Goal: Task Accomplishment & Management: Manage account settings

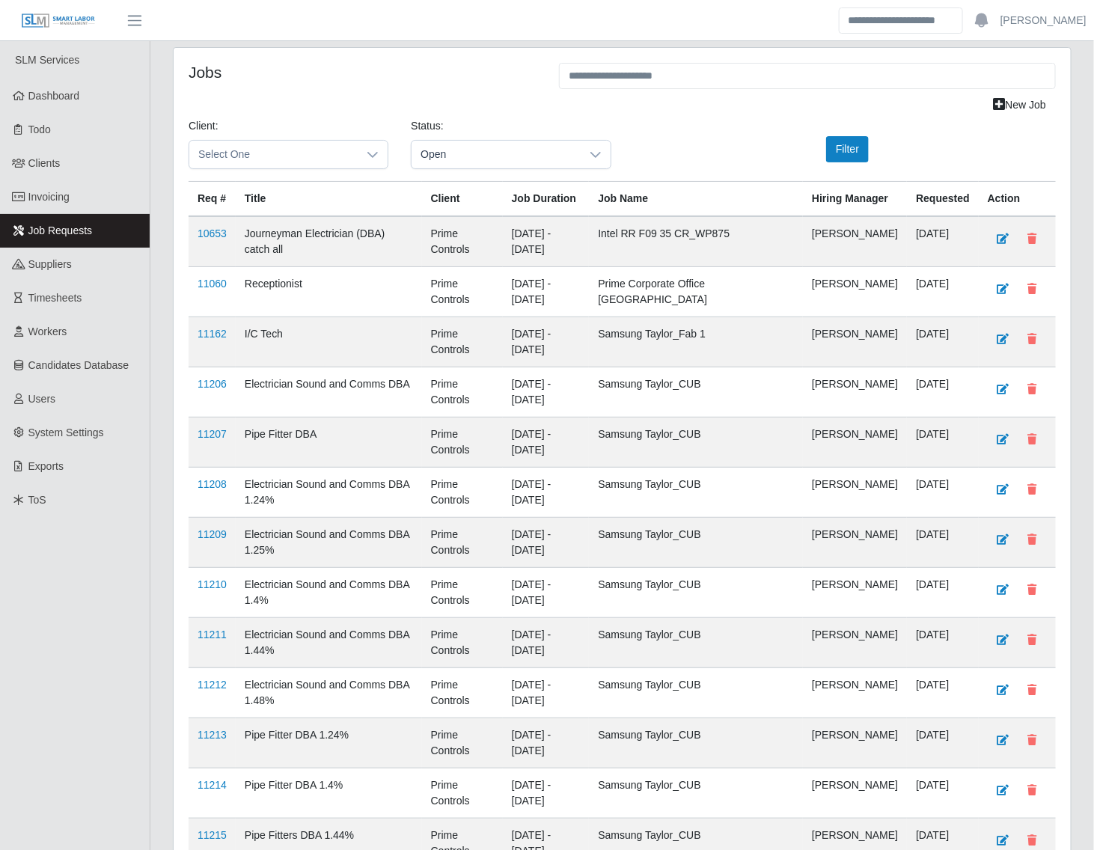
drag, startPoint x: 70, startPoint y: 301, endPoint x: 210, endPoint y: 268, distance: 144.6
click at [70, 301] on span "Timesheets" at bounding box center [55, 298] width 54 height 12
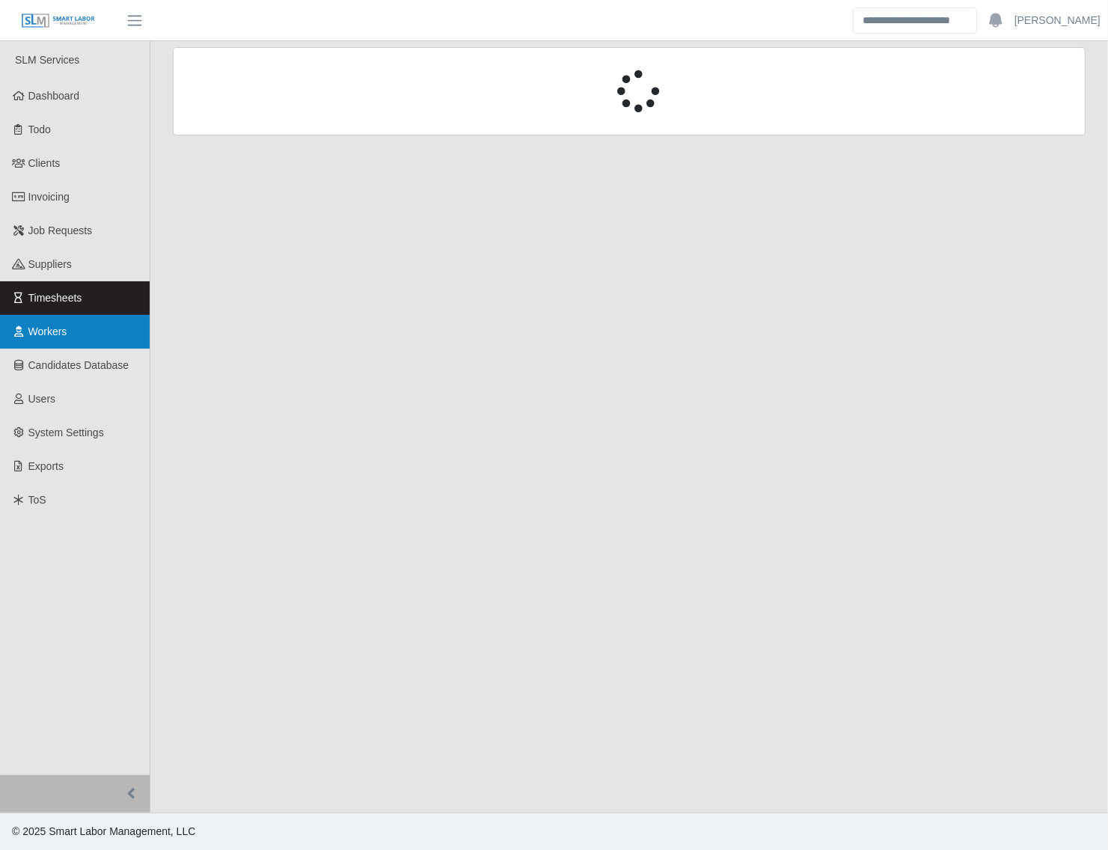
click at [57, 331] on span "Workers" at bounding box center [47, 331] width 39 height 12
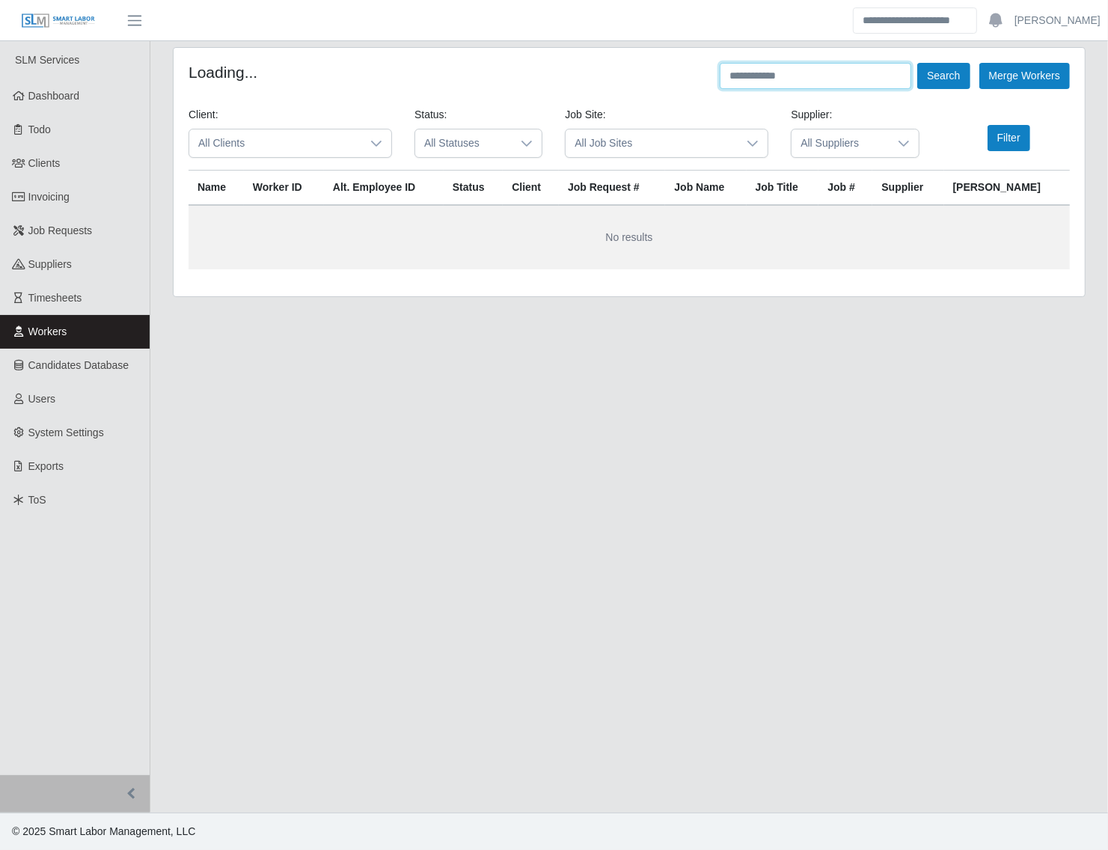
click at [808, 76] on input "text" at bounding box center [815, 76] width 191 height 26
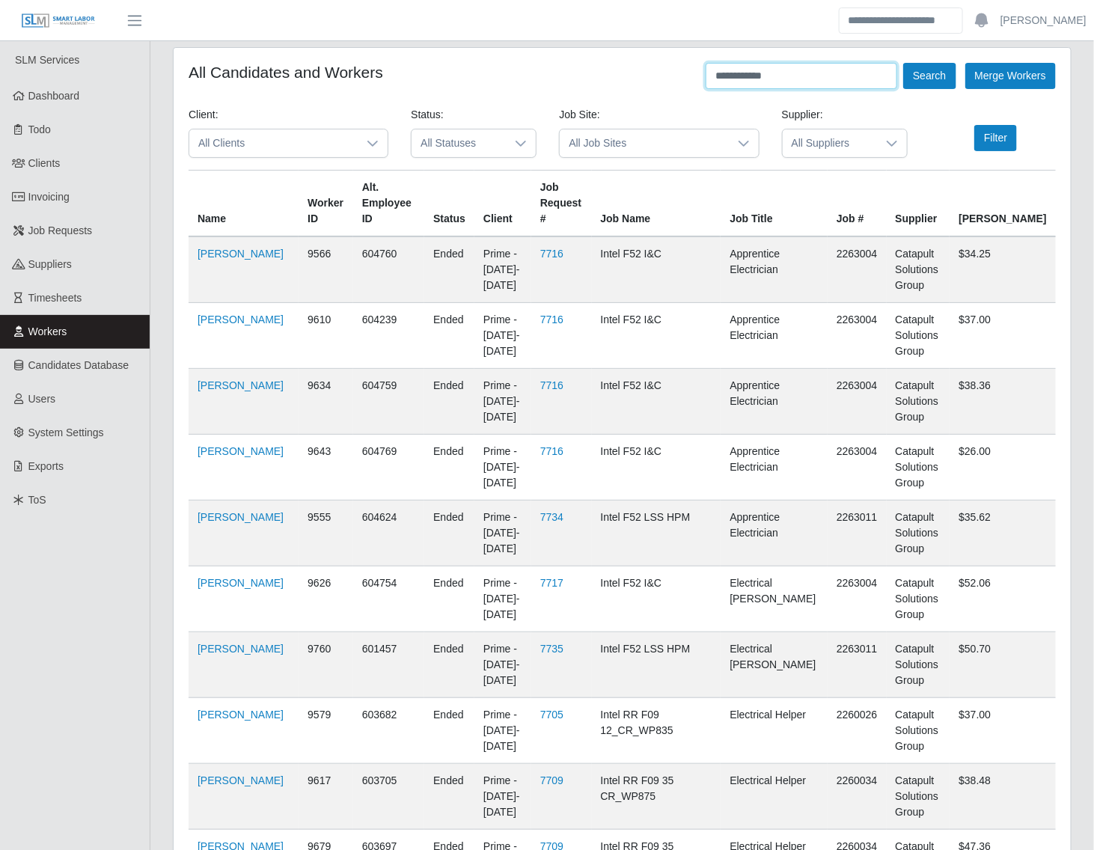
click at [903, 63] on button "Search" at bounding box center [929, 76] width 52 height 26
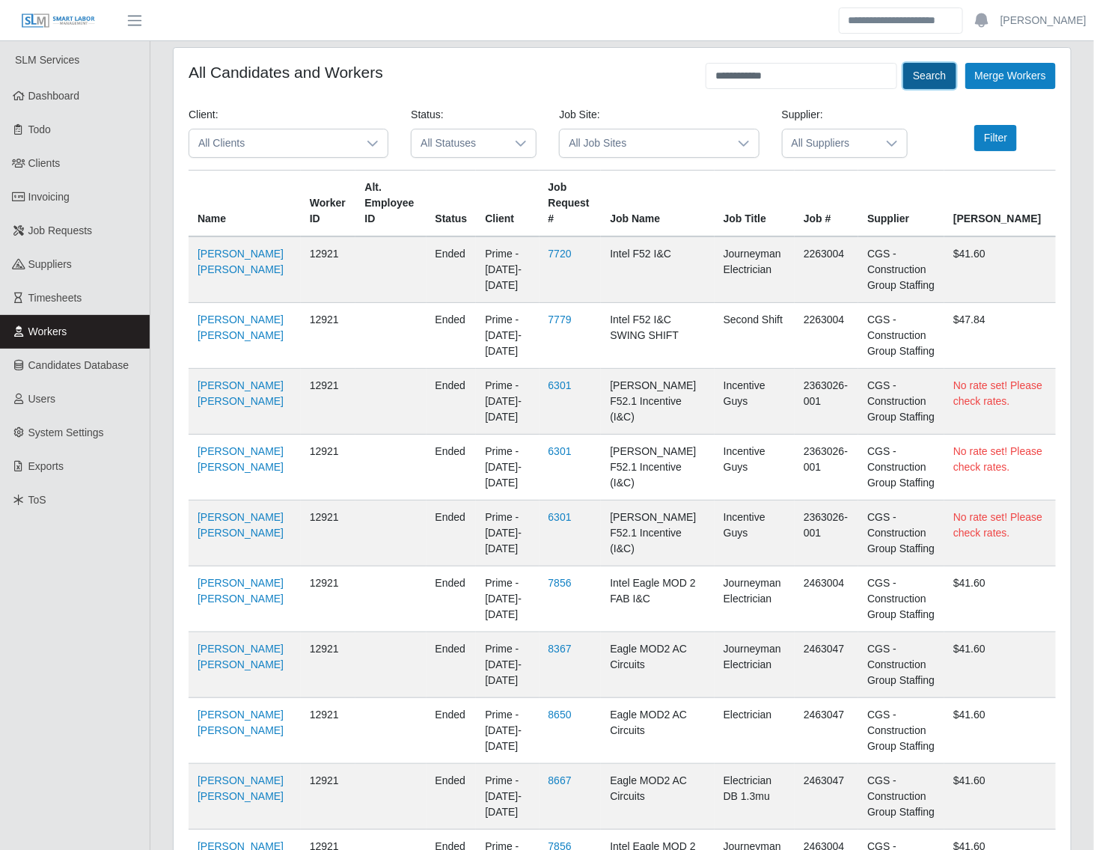
click at [918, 73] on button "Search" at bounding box center [929, 76] width 52 height 26
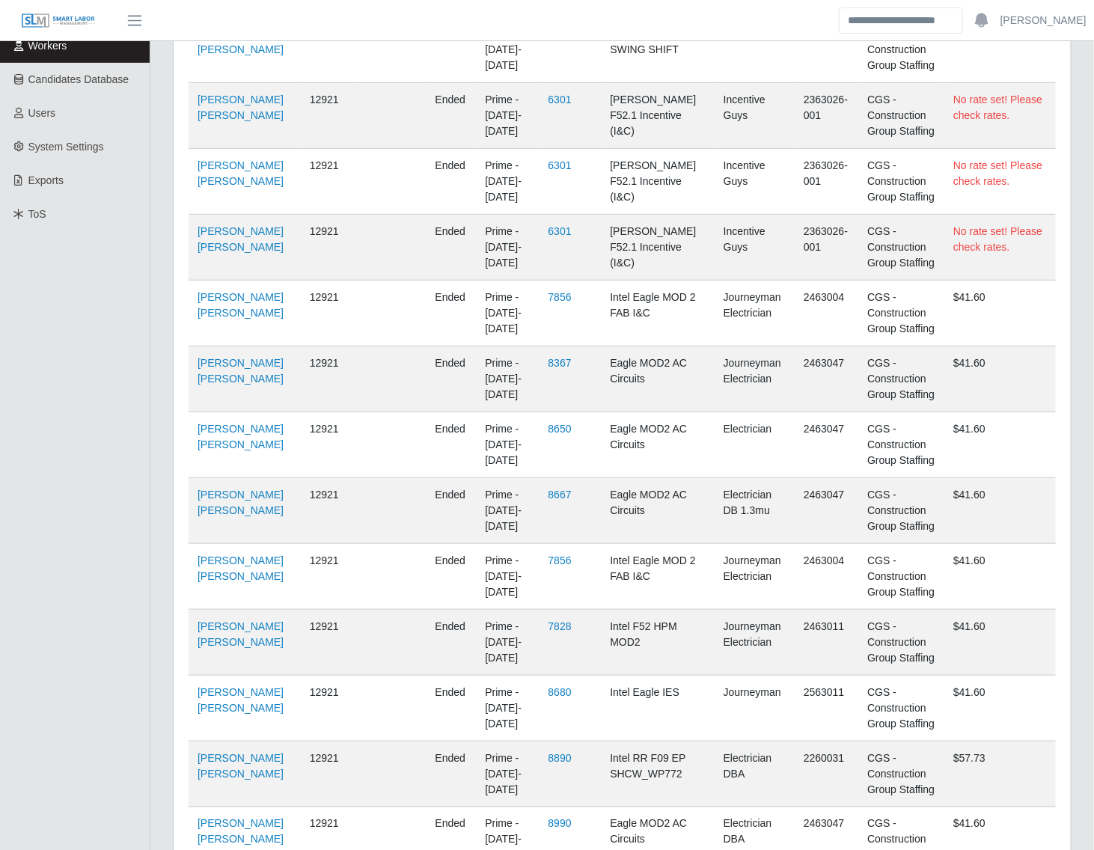
scroll to position [1158, 0]
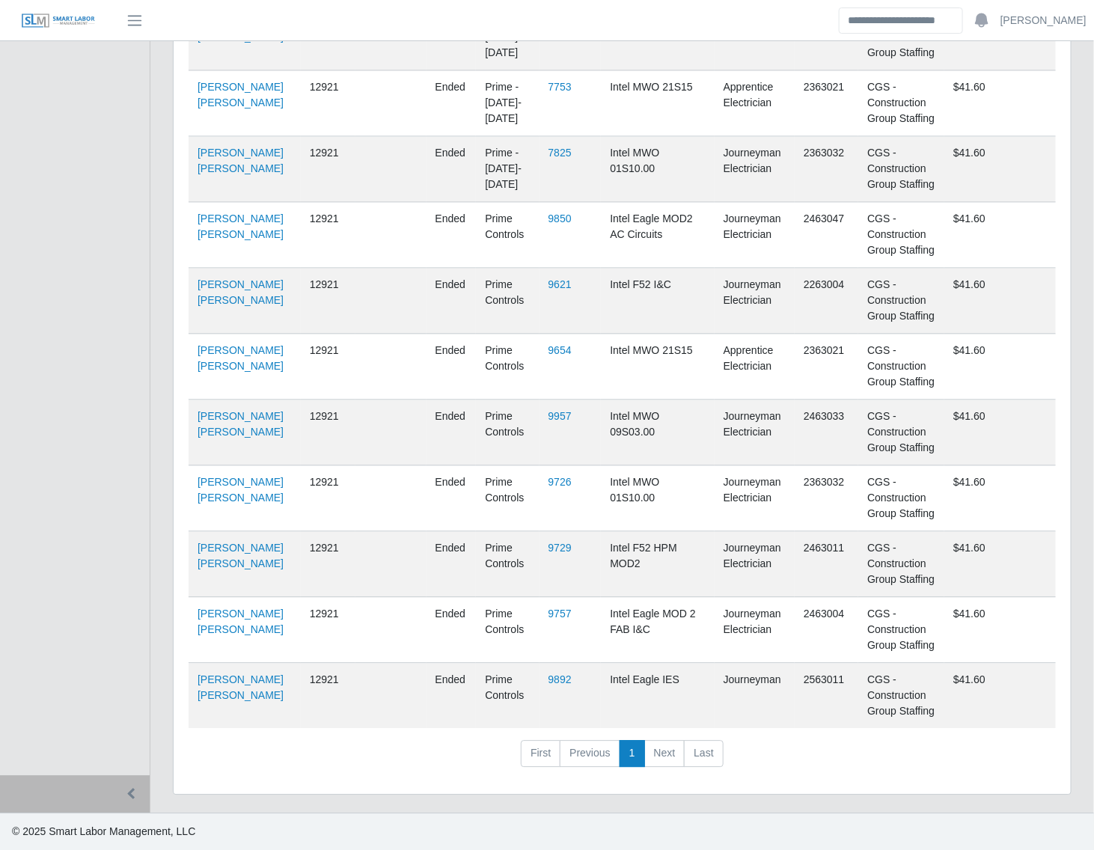
click at [230, 696] on td "Miguel Perez Valencia" at bounding box center [244, 696] width 112 height 66
click at [223, 701] on td "Miguel Perez Valencia" at bounding box center [244, 696] width 112 height 66
click at [212, 670] on td "Miguel Perez Valencia" at bounding box center [244, 696] width 112 height 66
click at [215, 674] on link "Miguel Perez Valencia" at bounding box center [240, 687] width 86 height 28
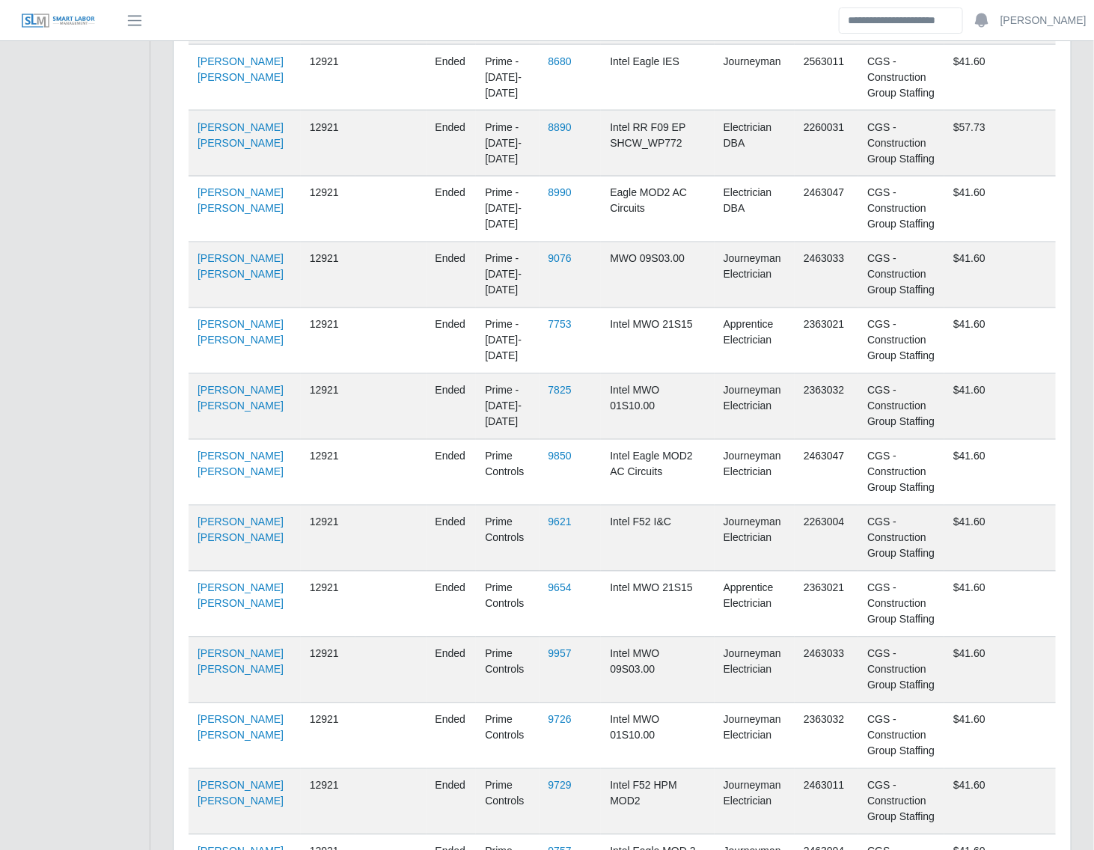
scroll to position [0, 0]
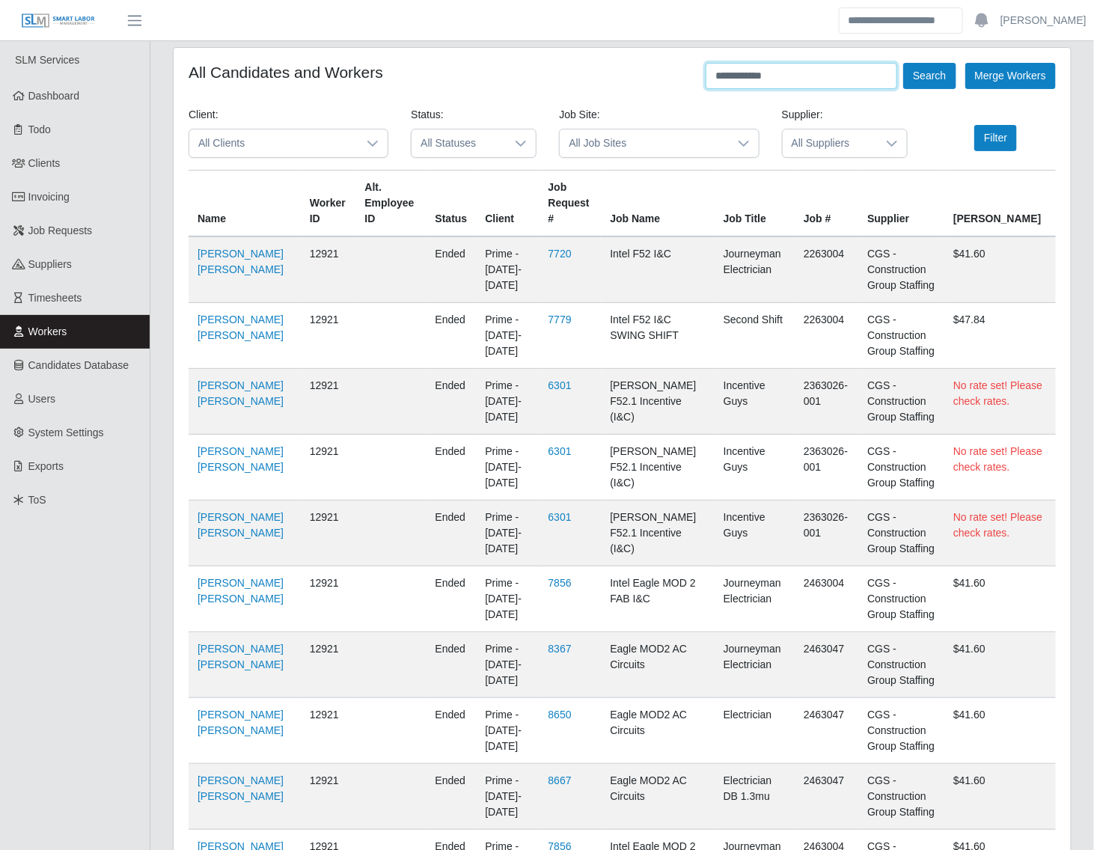
drag, startPoint x: 774, startPoint y: 73, endPoint x: 690, endPoint y: 92, distance: 86.0
click at [689, 85] on div "**********" at bounding box center [621, 76] width 867 height 26
click at [903, 63] on button "Search" at bounding box center [929, 76] width 52 height 26
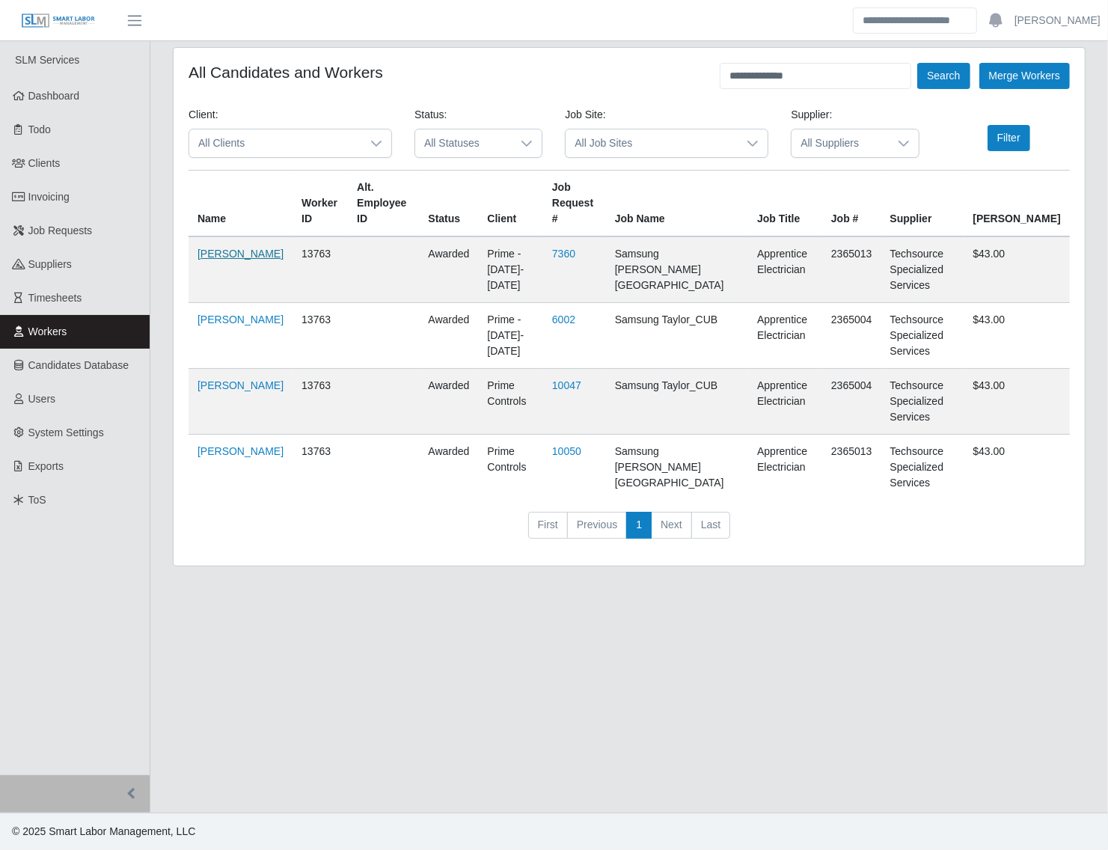
click at [206, 254] on link "Orlando Ferrer" at bounding box center [240, 254] width 86 height 12
drag, startPoint x: 346, startPoint y: 330, endPoint x: 236, endPoint y: 380, distance: 120.8
click at [236, 379] on tbody "Orlando Ferrer 13763 awarded Prime - Monday-Sunday 7360 Samsung Taylor Office B…" at bounding box center [628, 367] width 881 height 263
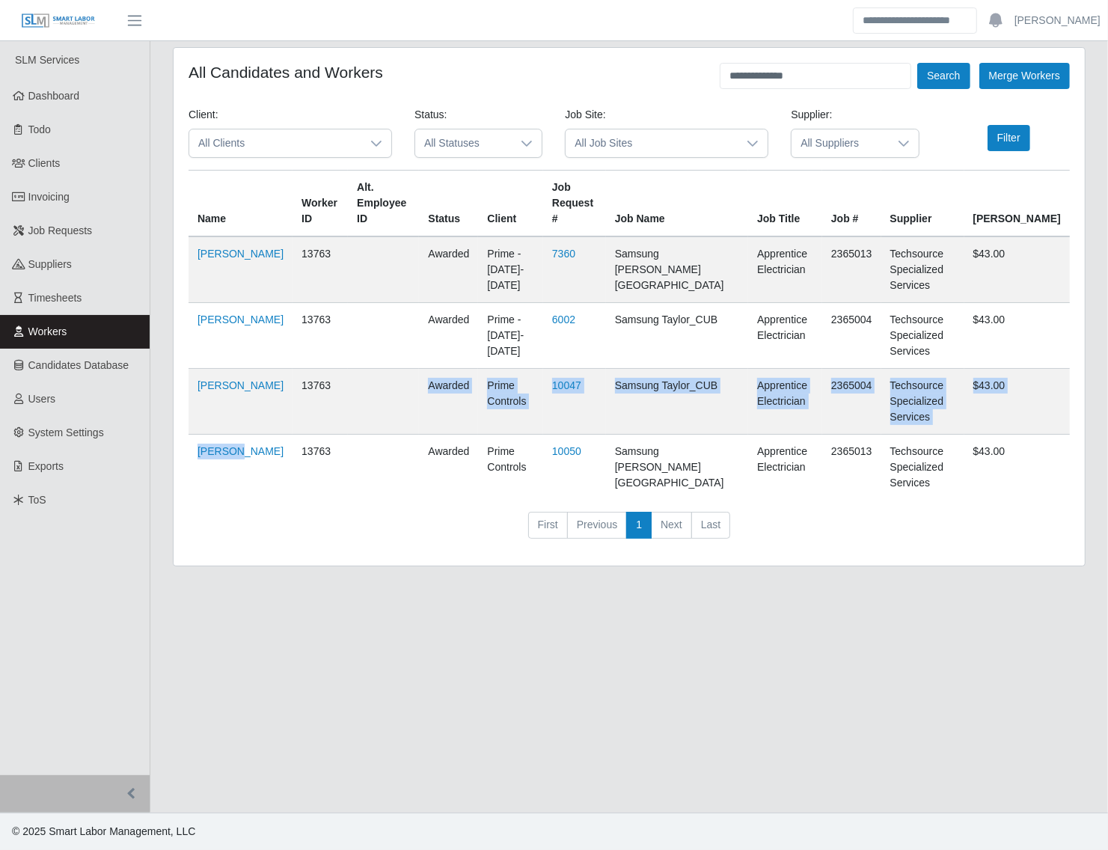
drag, startPoint x: 236, startPoint y: 380, endPoint x: 196, endPoint y: 353, distance: 47.9
click at [196, 369] on td "[PERSON_NAME]" at bounding box center [240, 402] width 104 height 66
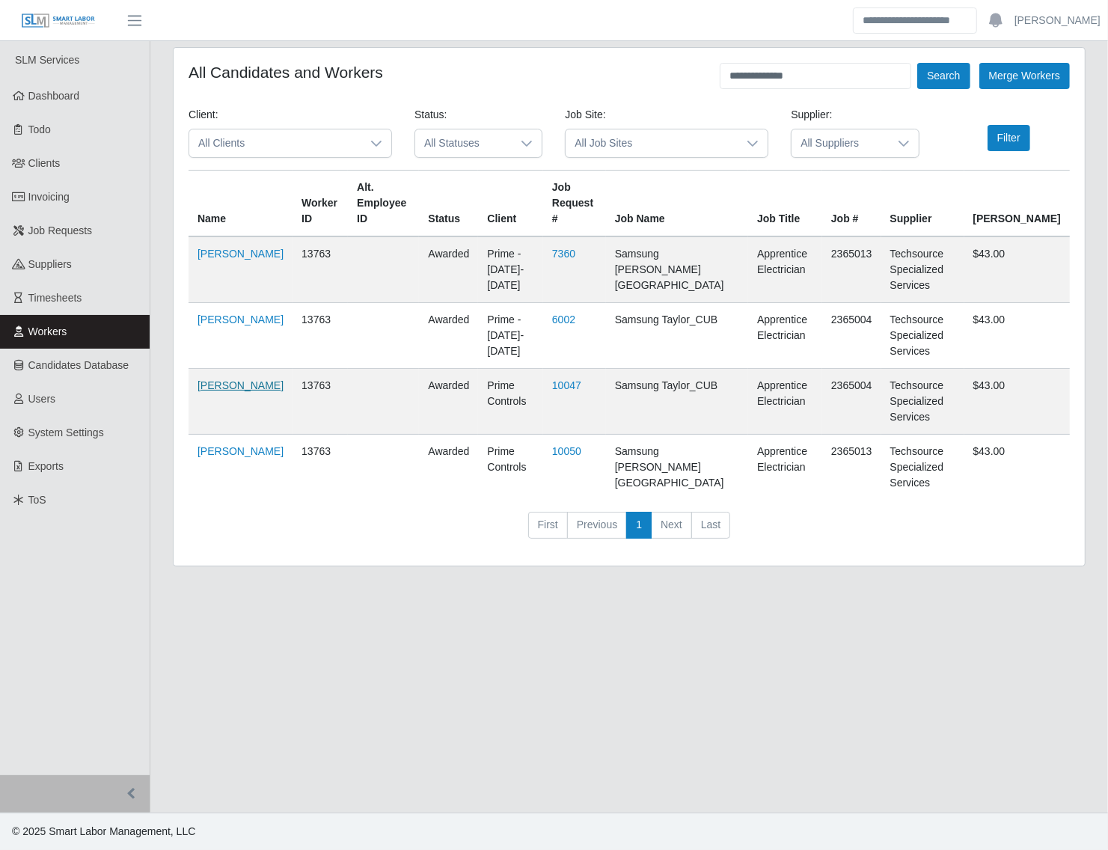
click at [199, 369] on td "[PERSON_NAME]" at bounding box center [240, 402] width 104 height 66
click at [203, 379] on link "[PERSON_NAME]" at bounding box center [240, 385] width 86 height 12
drag, startPoint x: 809, startPoint y: 72, endPoint x: 731, endPoint y: 72, distance: 77.8
click at [731, 72] on input "**********" at bounding box center [815, 76] width 191 height 26
click at [917, 63] on button "Search" at bounding box center [943, 76] width 52 height 26
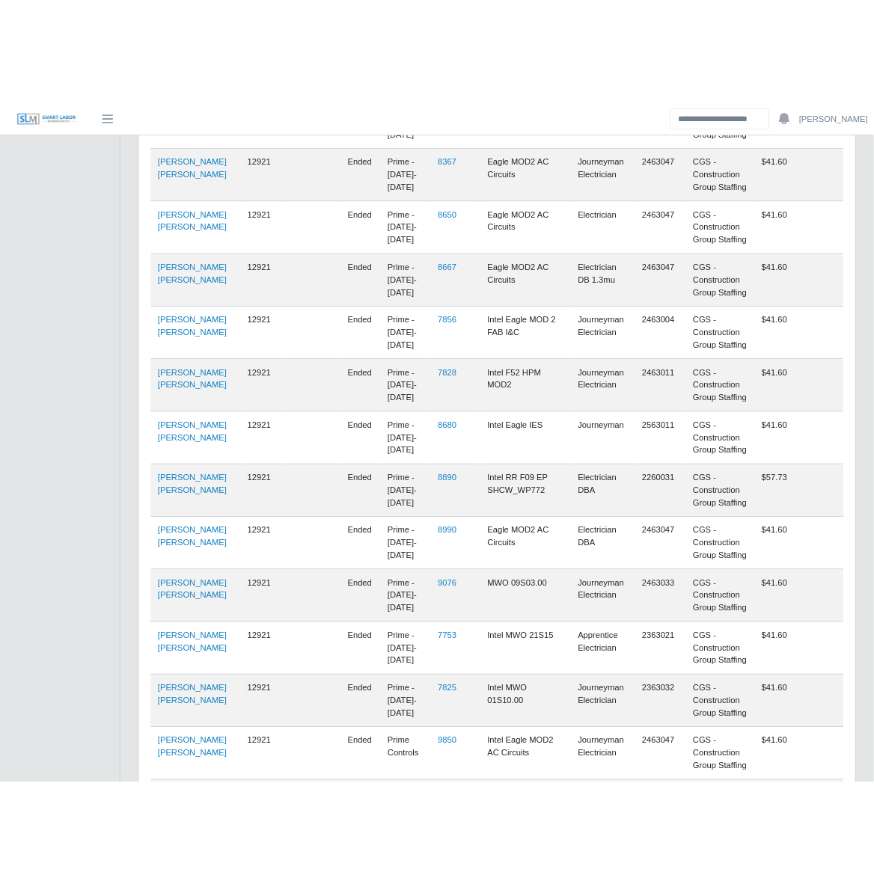
scroll to position [1158, 0]
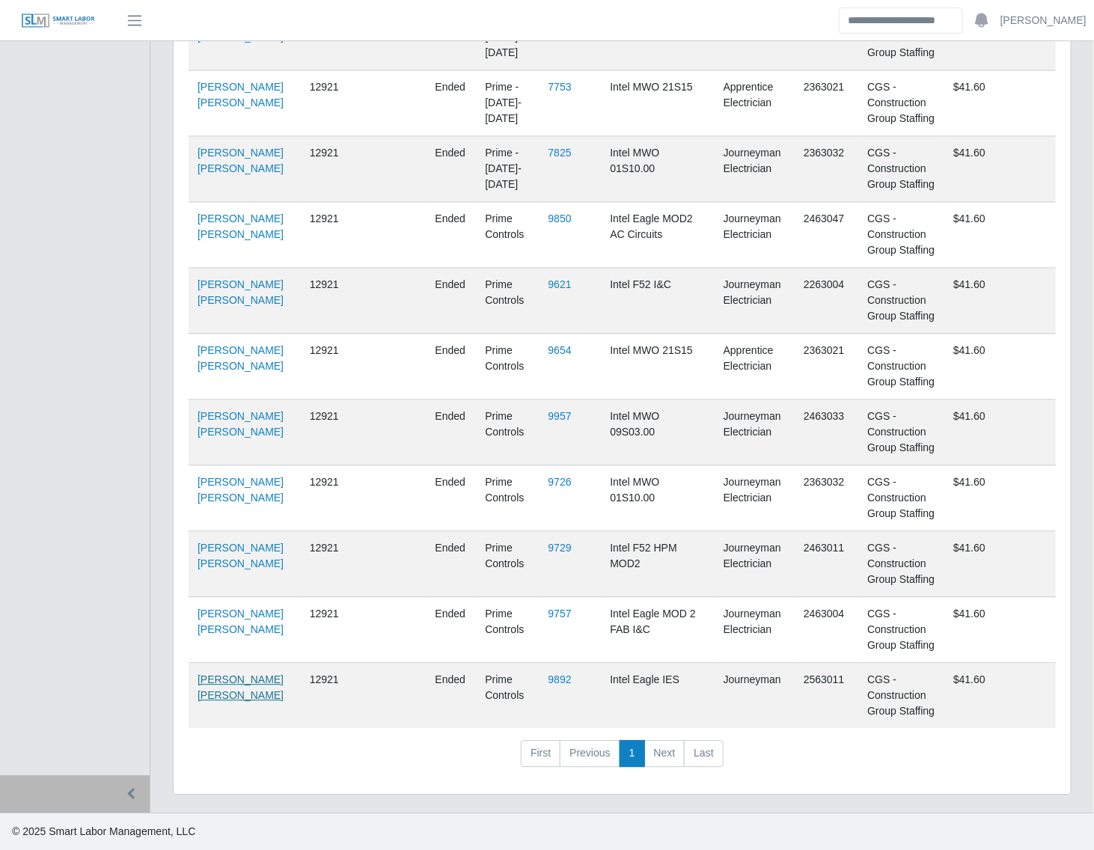
click at [202, 697] on link "Miguel Perez Valencia" at bounding box center [240, 687] width 86 height 28
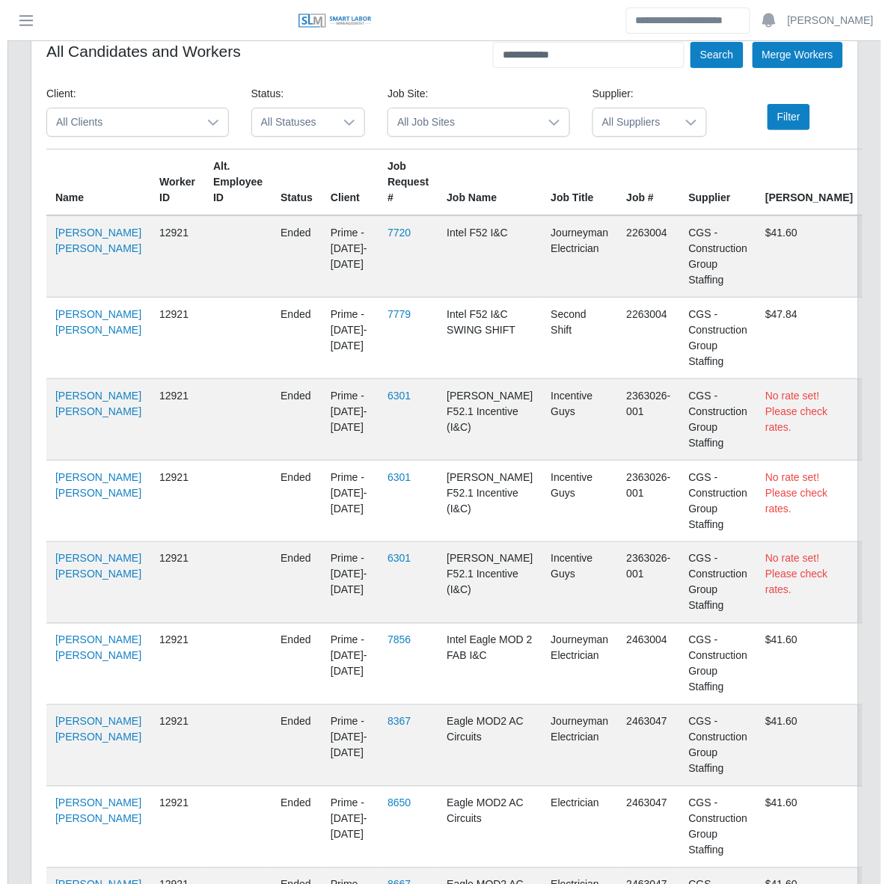
scroll to position [0, 0]
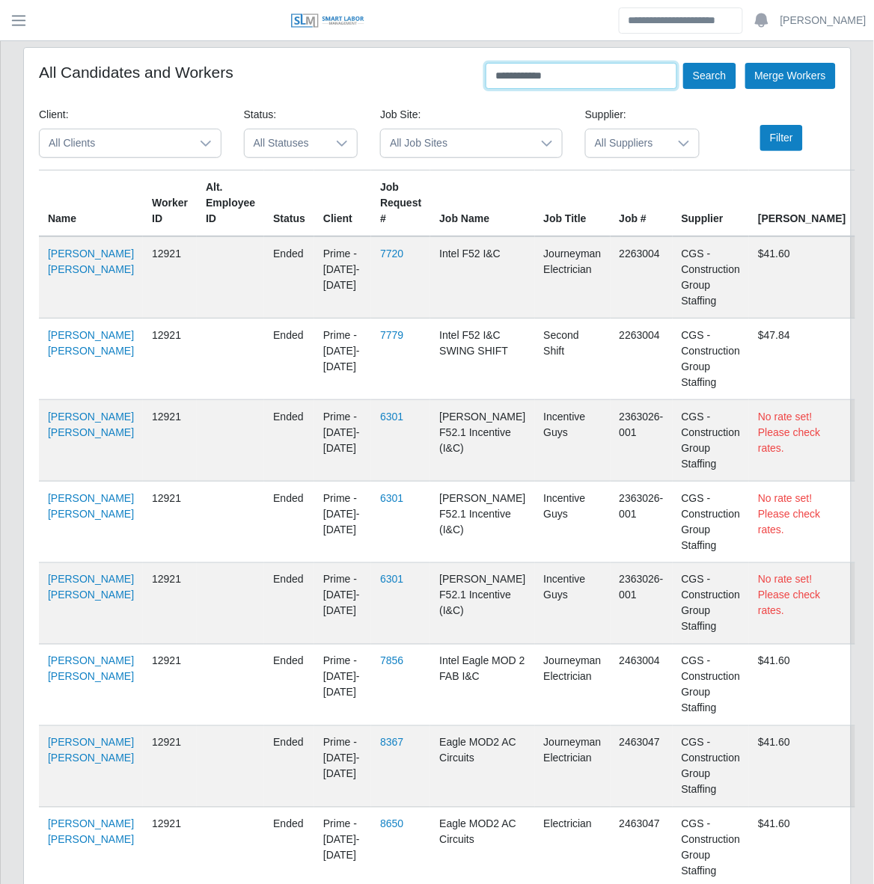
drag, startPoint x: 563, startPoint y: 67, endPoint x: 446, endPoint y: 102, distance: 122.6
type input "**********"
click at [683, 63] on button "Search" at bounding box center [709, 76] width 52 height 26
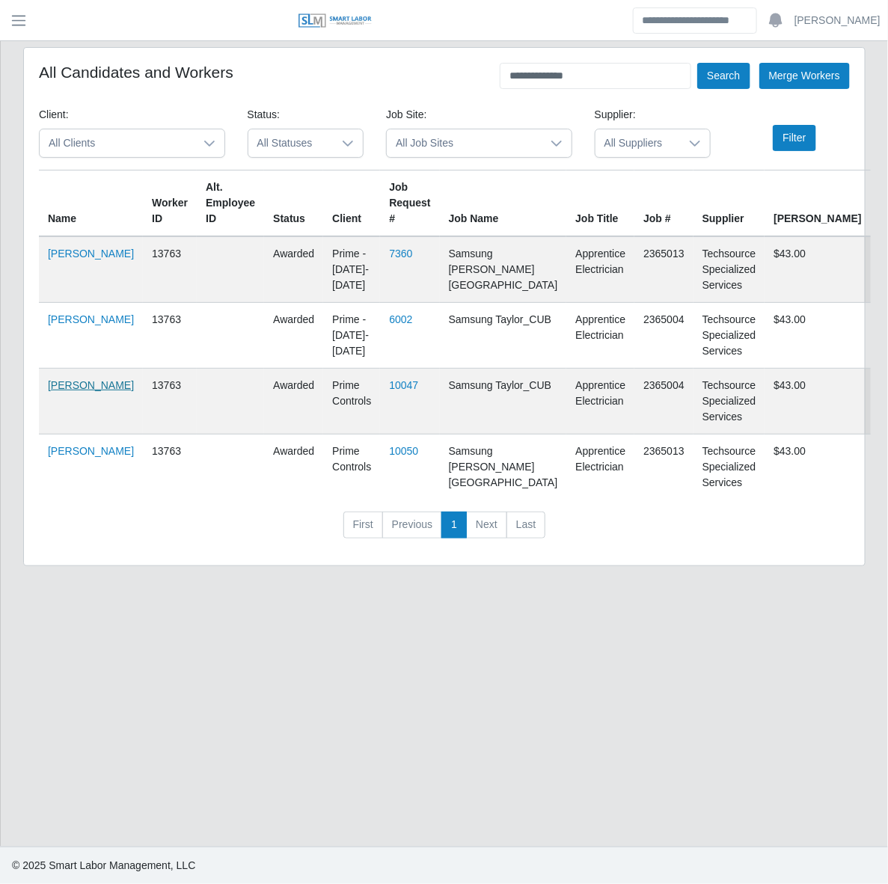
click at [53, 391] on link "Orlando Ferrer" at bounding box center [91, 385] width 86 height 12
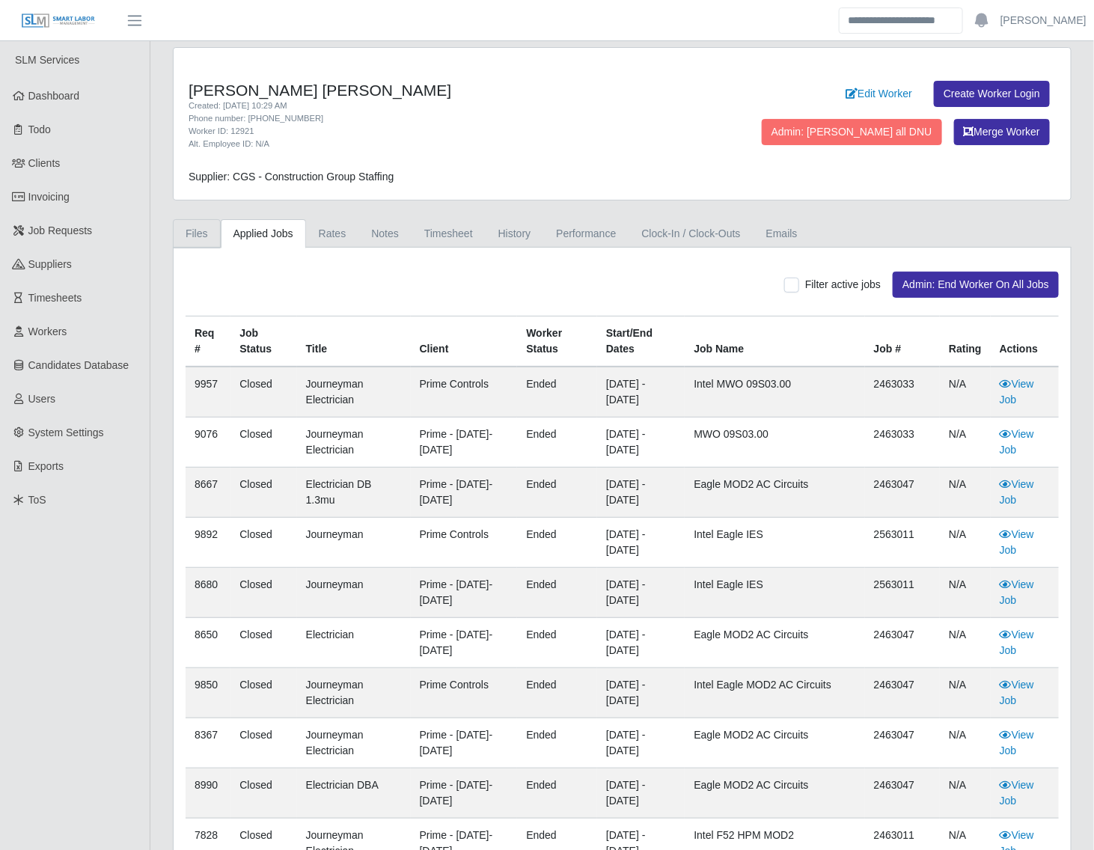
click at [197, 222] on link "Files" at bounding box center [197, 233] width 48 height 29
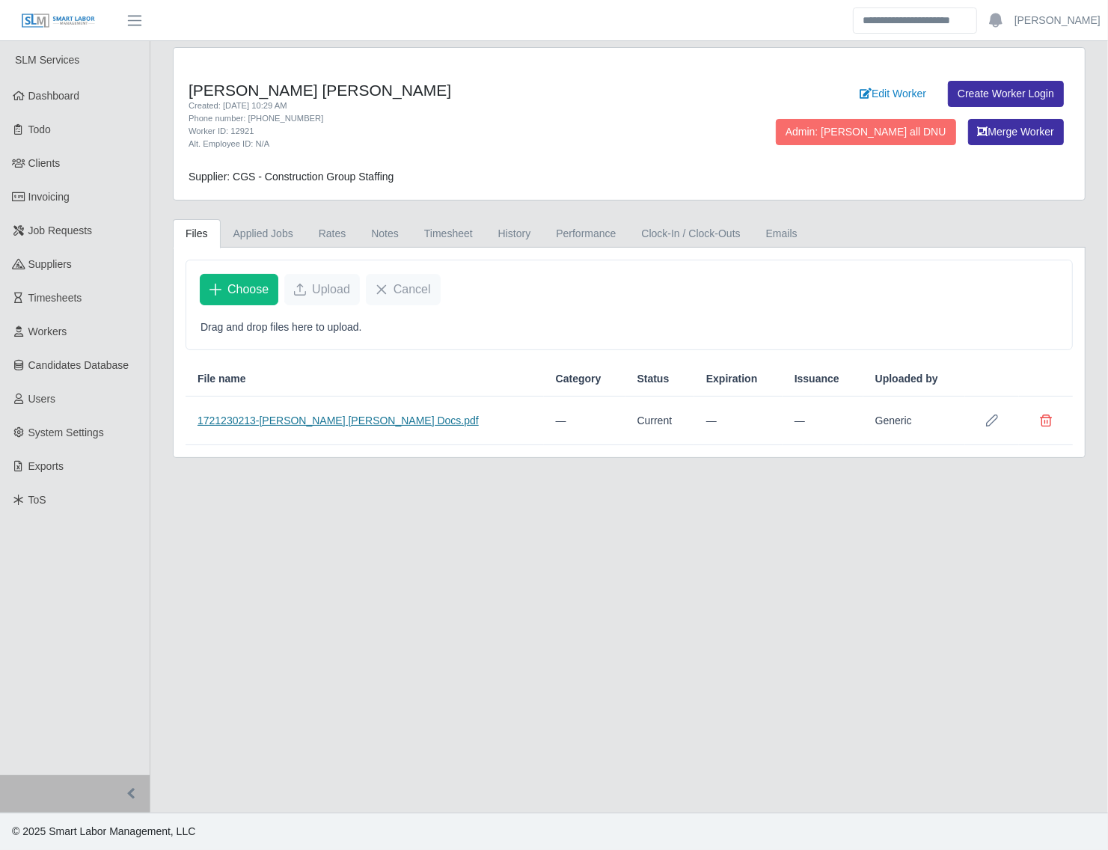
click at [376, 426] on link "1721230213-Miguel Perez Valencia Docs.pdf" at bounding box center [337, 420] width 281 height 12
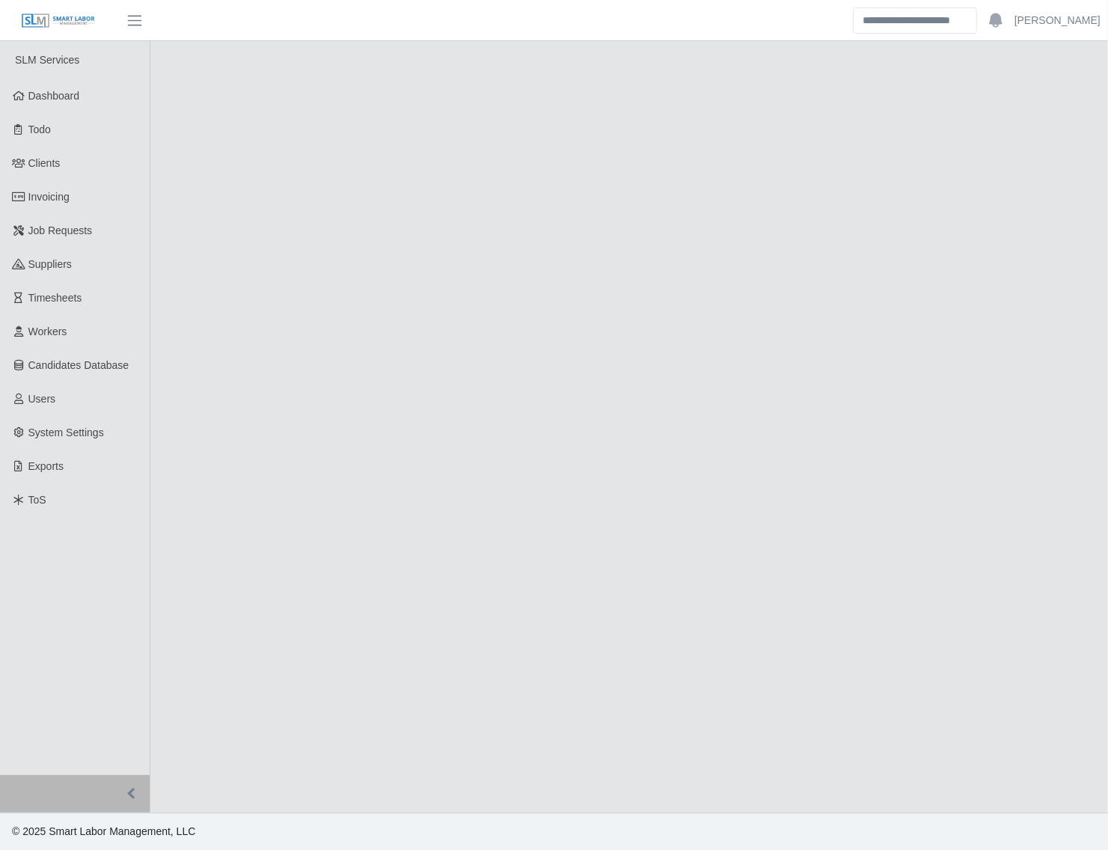
select select "****"
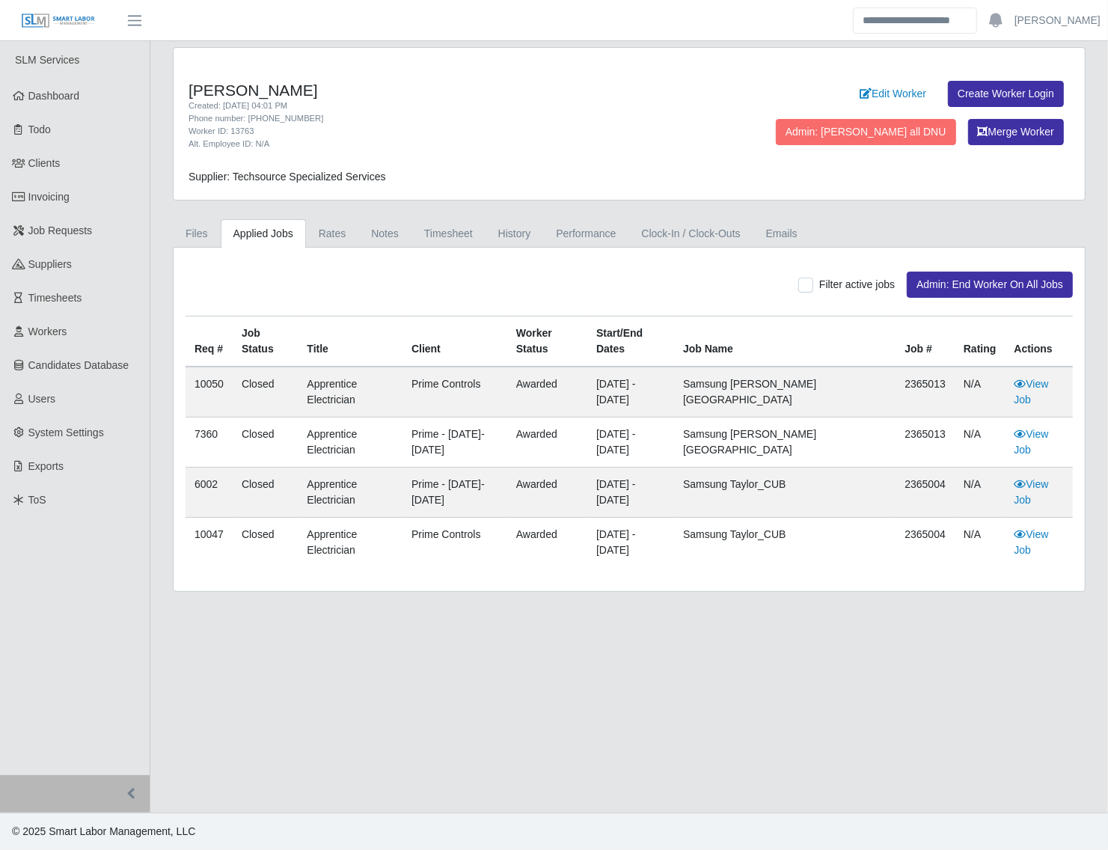
click at [417, 218] on div "[PERSON_NAME] Created: [DATE] 04:01 PM Phone number: [PHONE_NUMBER] Worker ID: …" at bounding box center [629, 319] width 935 height 545
click at [430, 228] on link "Timesheet" at bounding box center [448, 233] width 74 height 29
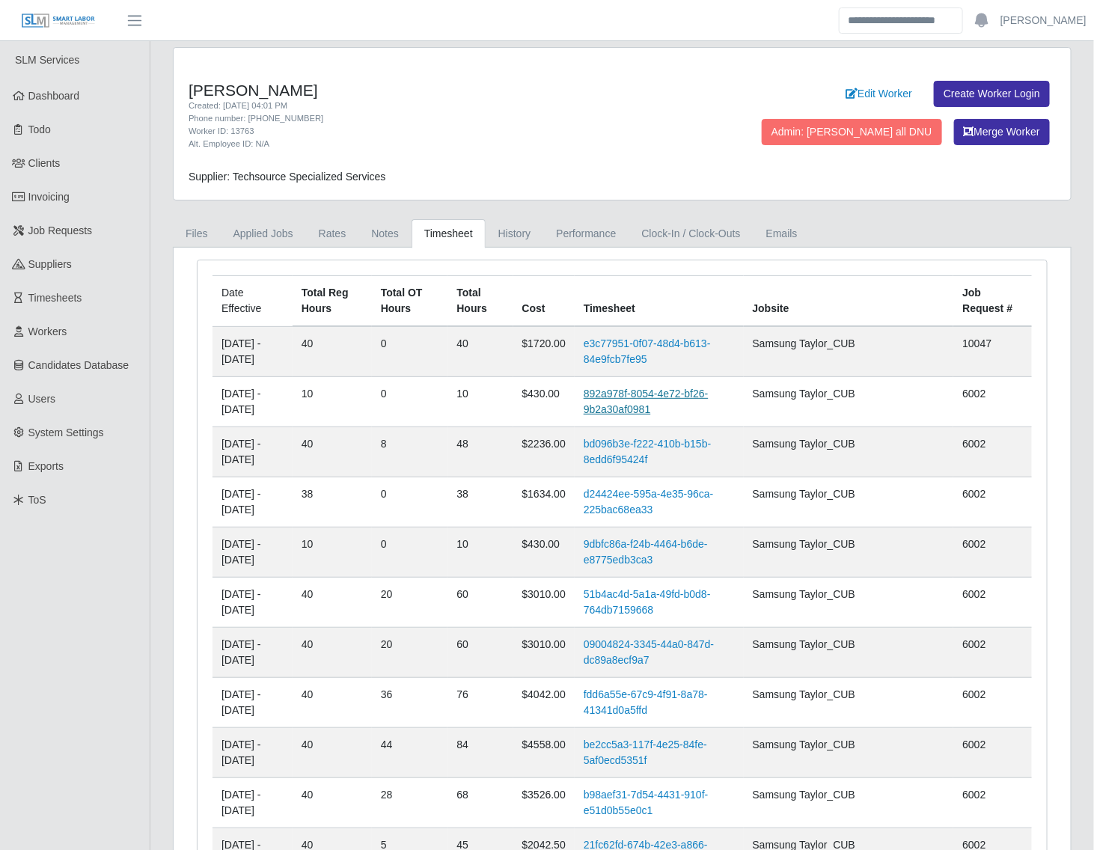
click at [681, 410] on link "892a978f-8054-4e72-bf26-9b2a30af0981" at bounding box center [645, 401] width 125 height 28
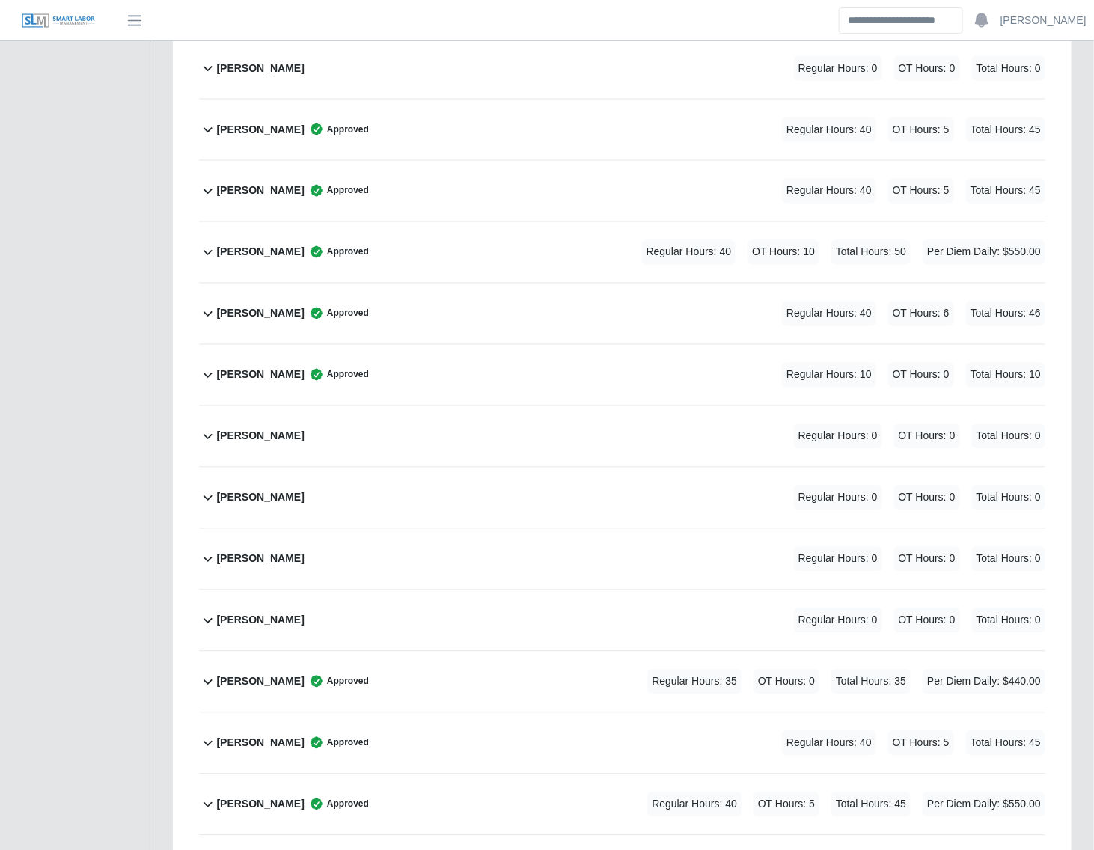
scroll to position [3109, 0]
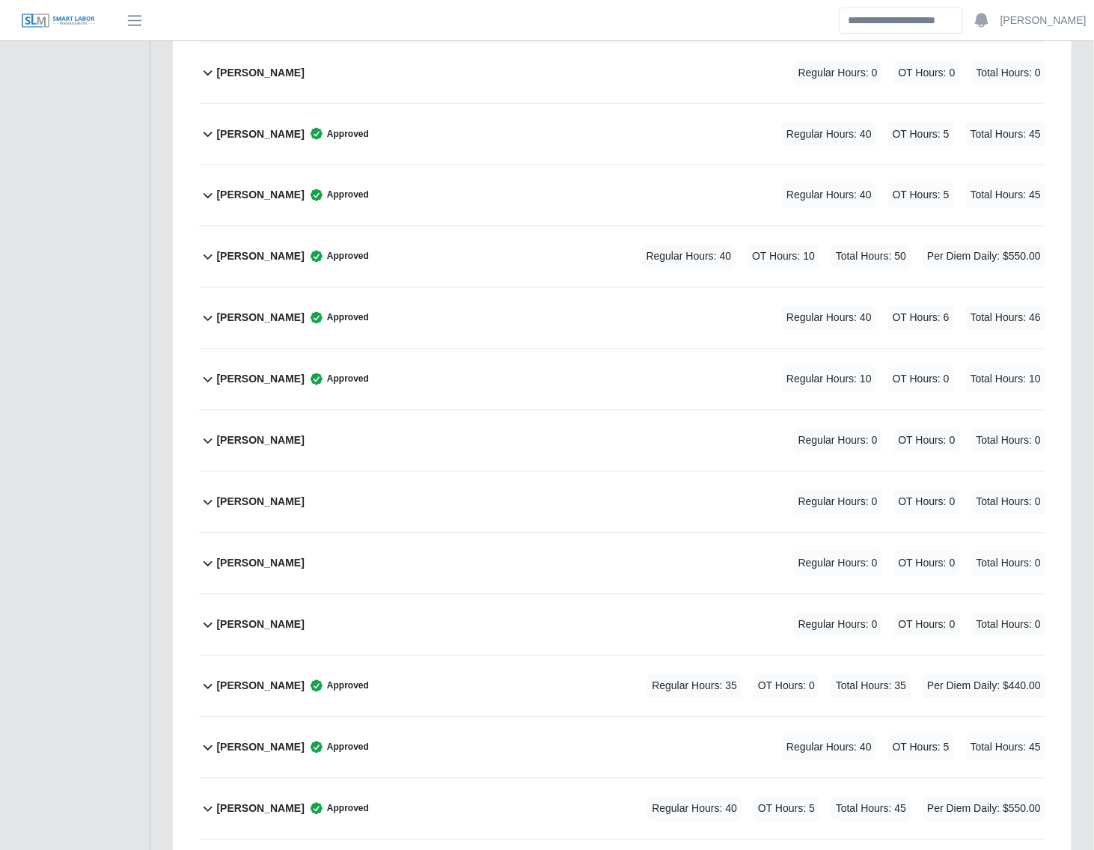
click at [387, 380] on div "[PERSON_NAME] Approved Regular Hours: 10 OT Hours: 0 Total Hours: 10" at bounding box center [631, 379] width 829 height 61
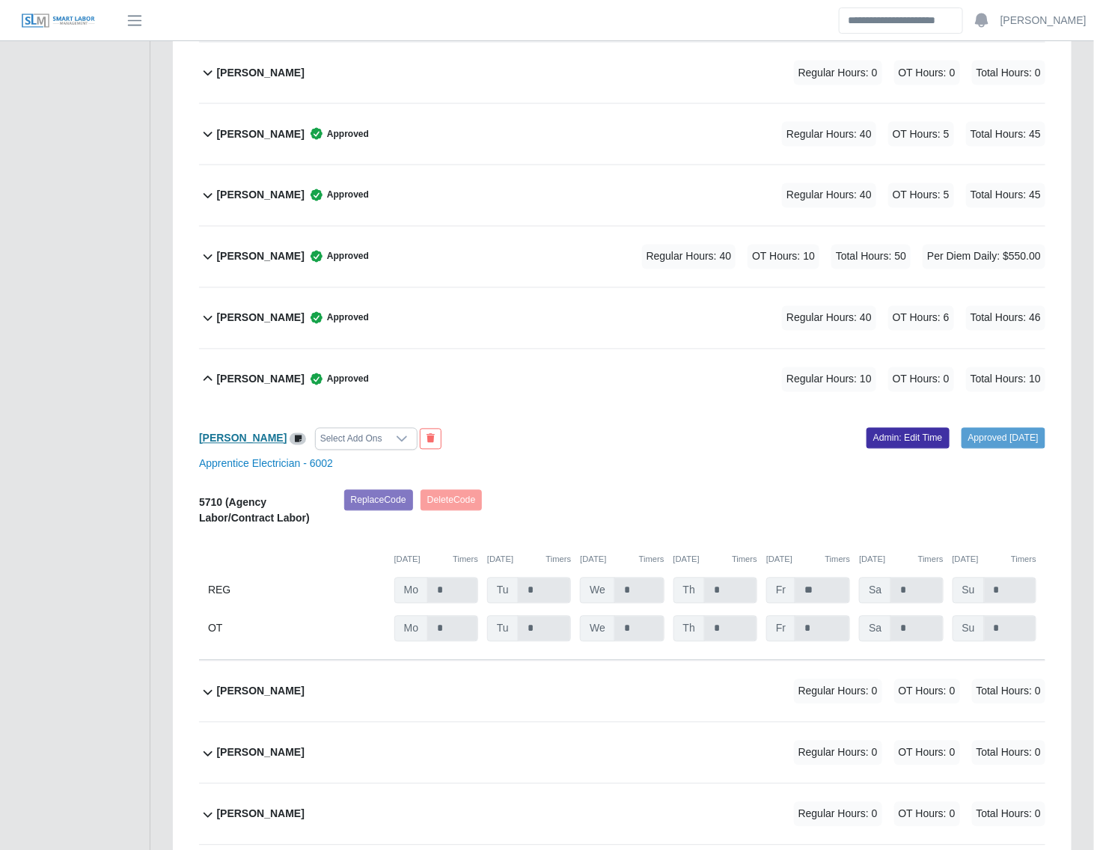
click at [255, 444] on b "Orlando Ferrer" at bounding box center [243, 438] width 88 height 12
click at [885, 449] on link "Admin: Edit Time" at bounding box center [907, 438] width 83 height 21
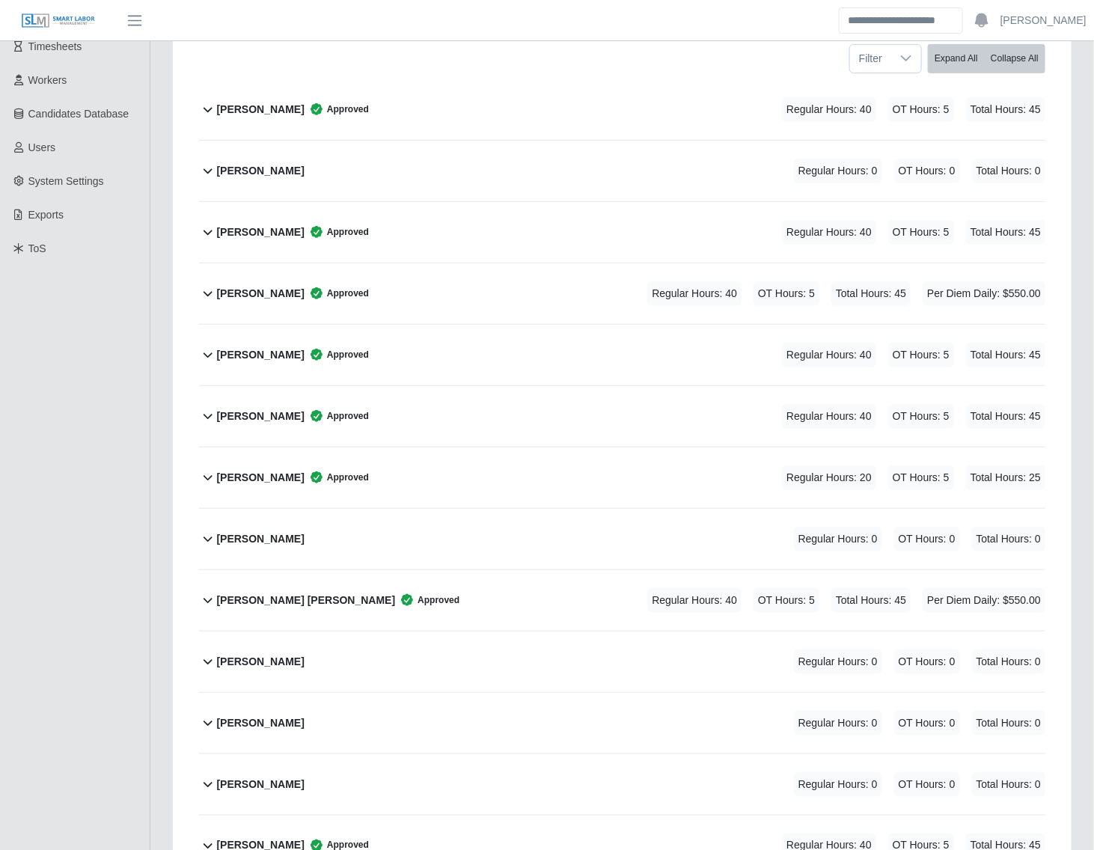
scroll to position [0, 0]
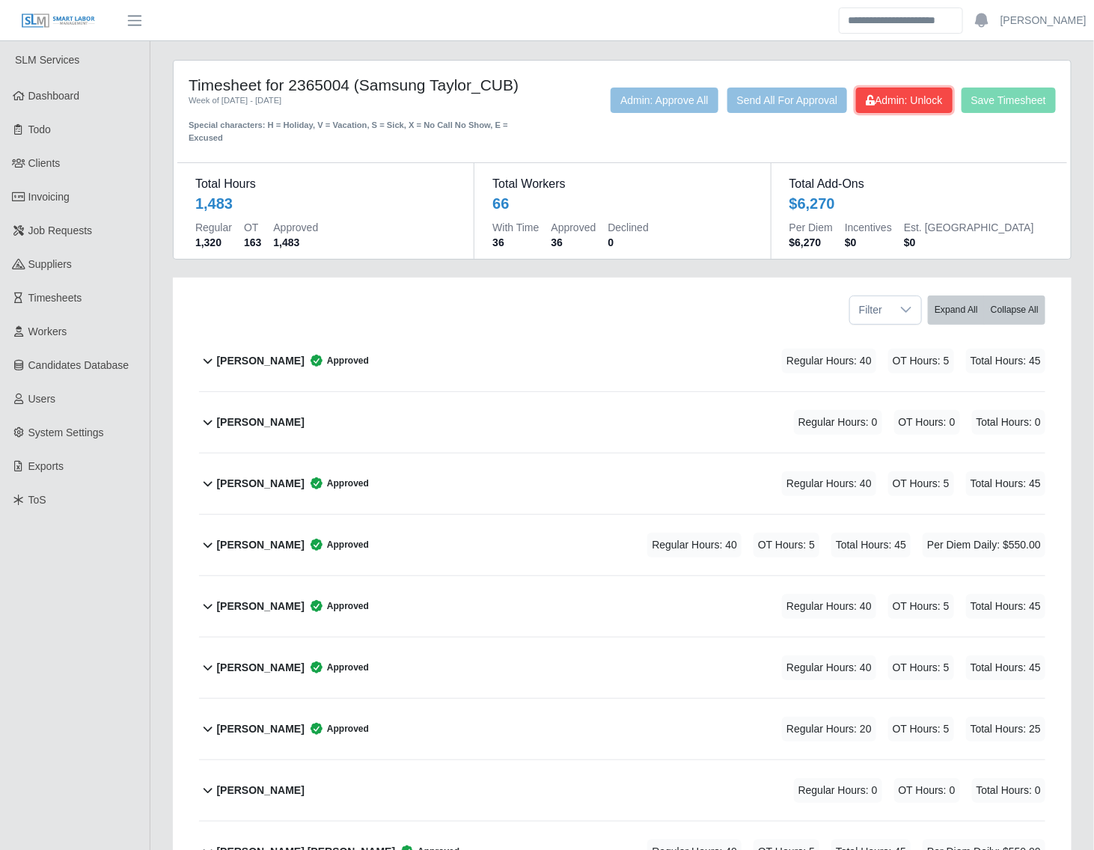
click at [930, 105] on span "Admin: Unlock" at bounding box center [903, 100] width 76 height 12
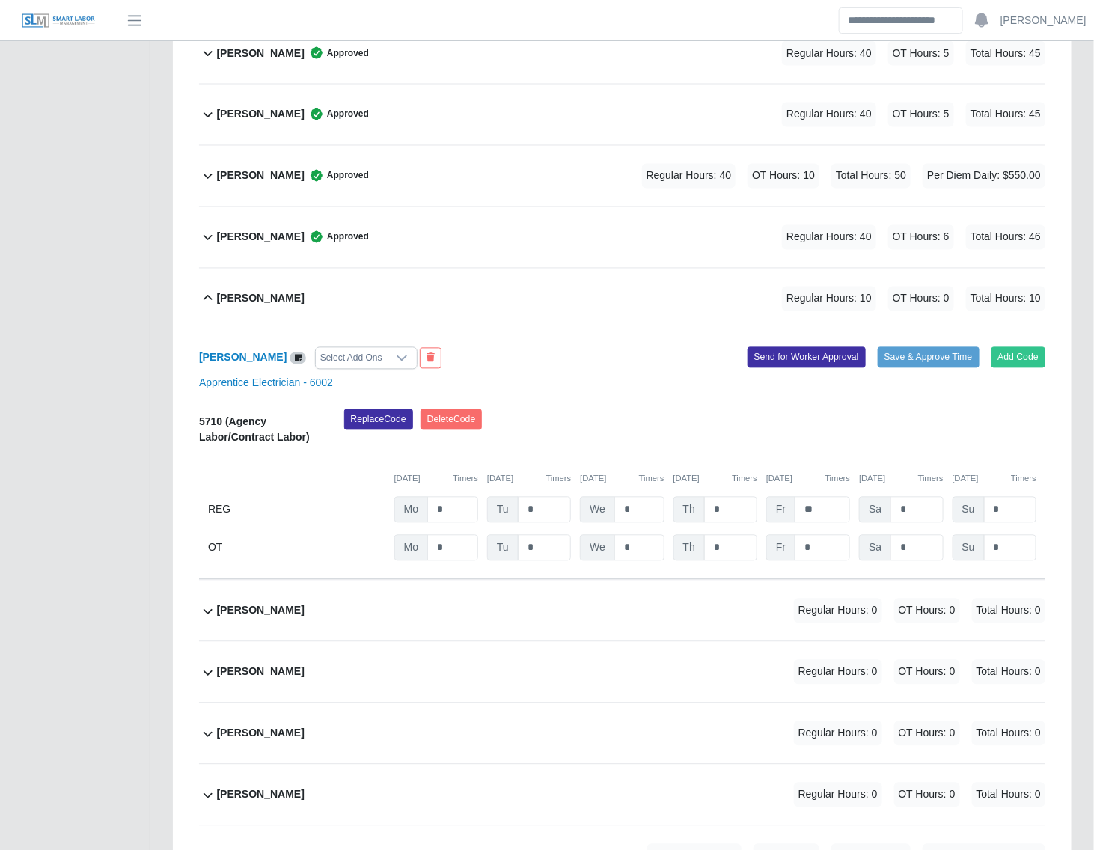
scroll to position [3199, 0]
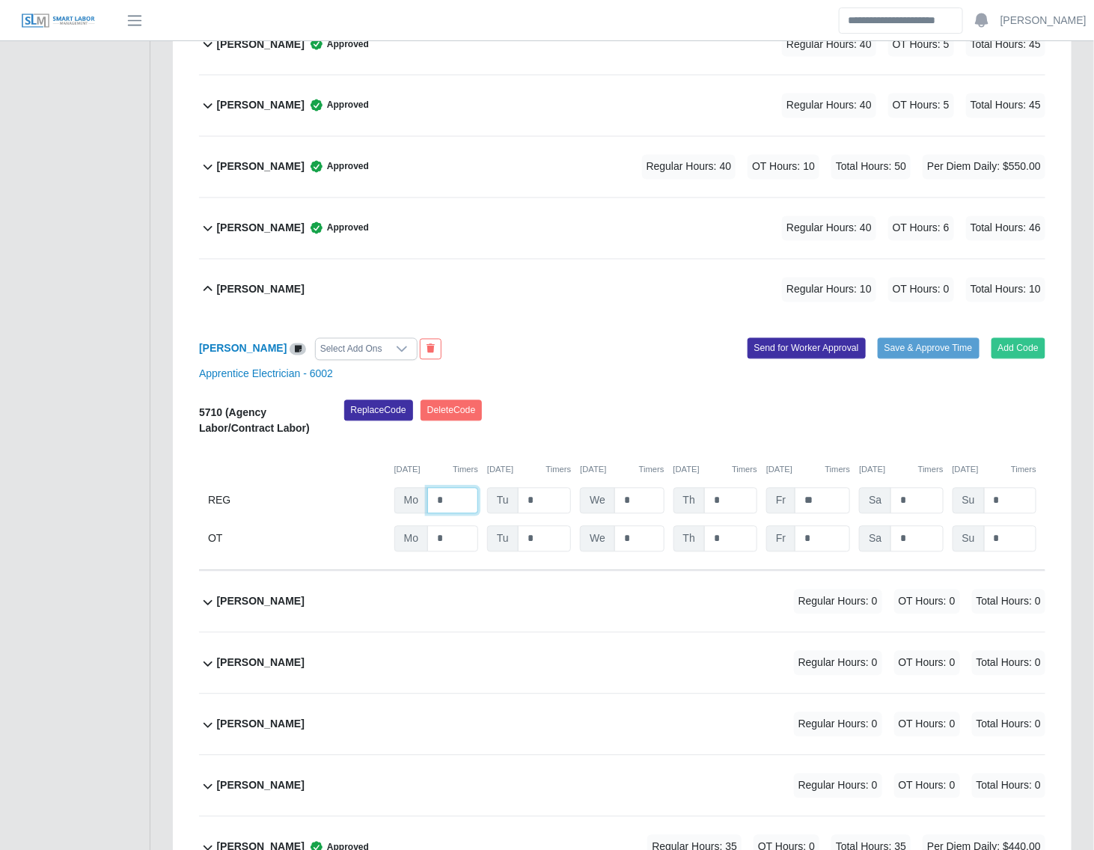
drag, startPoint x: 453, startPoint y: 514, endPoint x: 420, endPoint y: 513, distance: 33.7
click at [420, 513] on div "Mo *" at bounding box center [436, 501] width 84 height 26
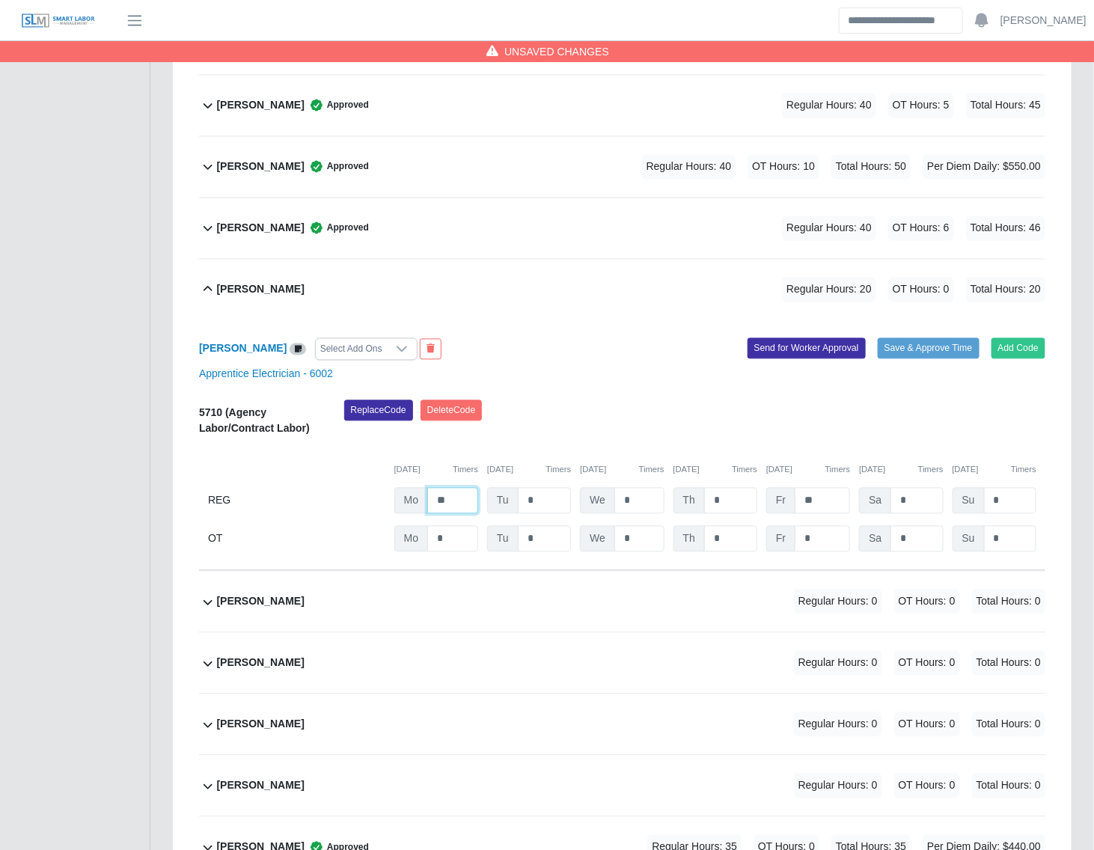
type input "**"
click at [664, 361] on div "Add Code Save & Approve Time Send for Worker Approval" at bounding box center [839, 349] width 435 height 22
click at [907, 359] on button "Save & Approve Time" at bounding box center [928, 348] width 102 height 21
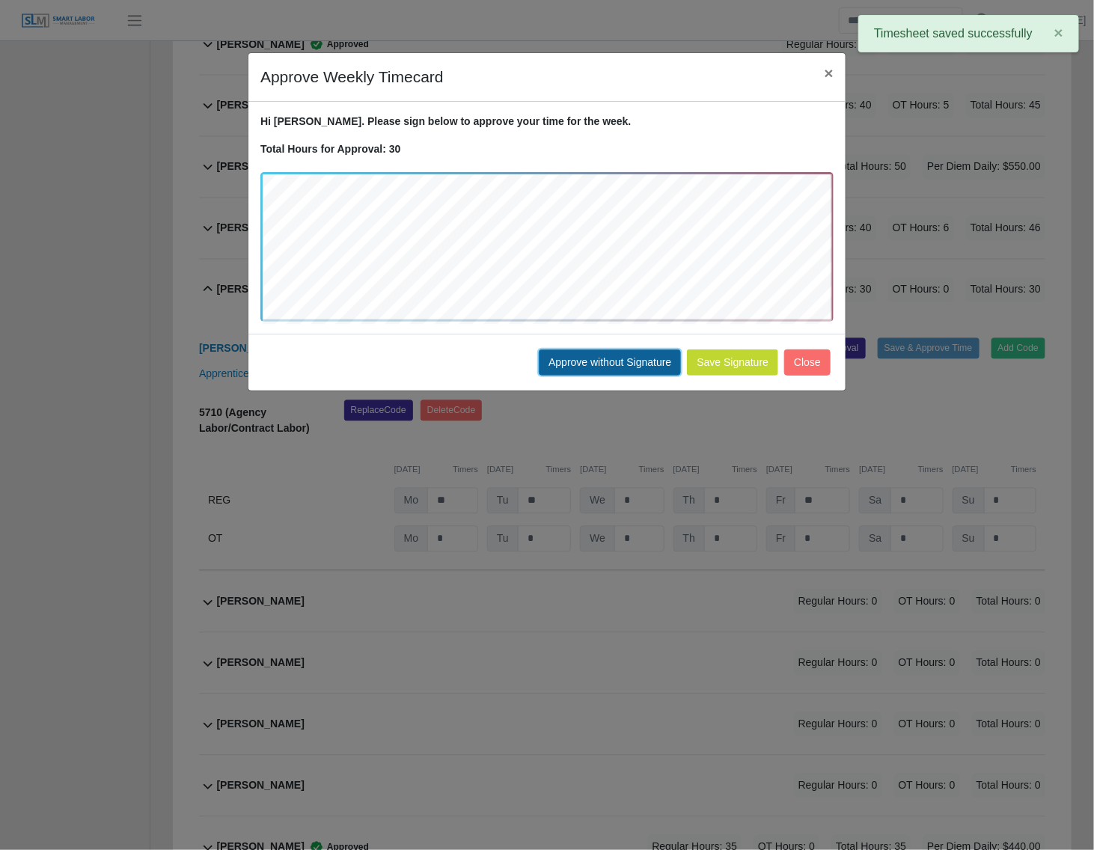
click at [625, 360] on button "Approve without Signature" at bounding box center [610, 362] width 142 height 26
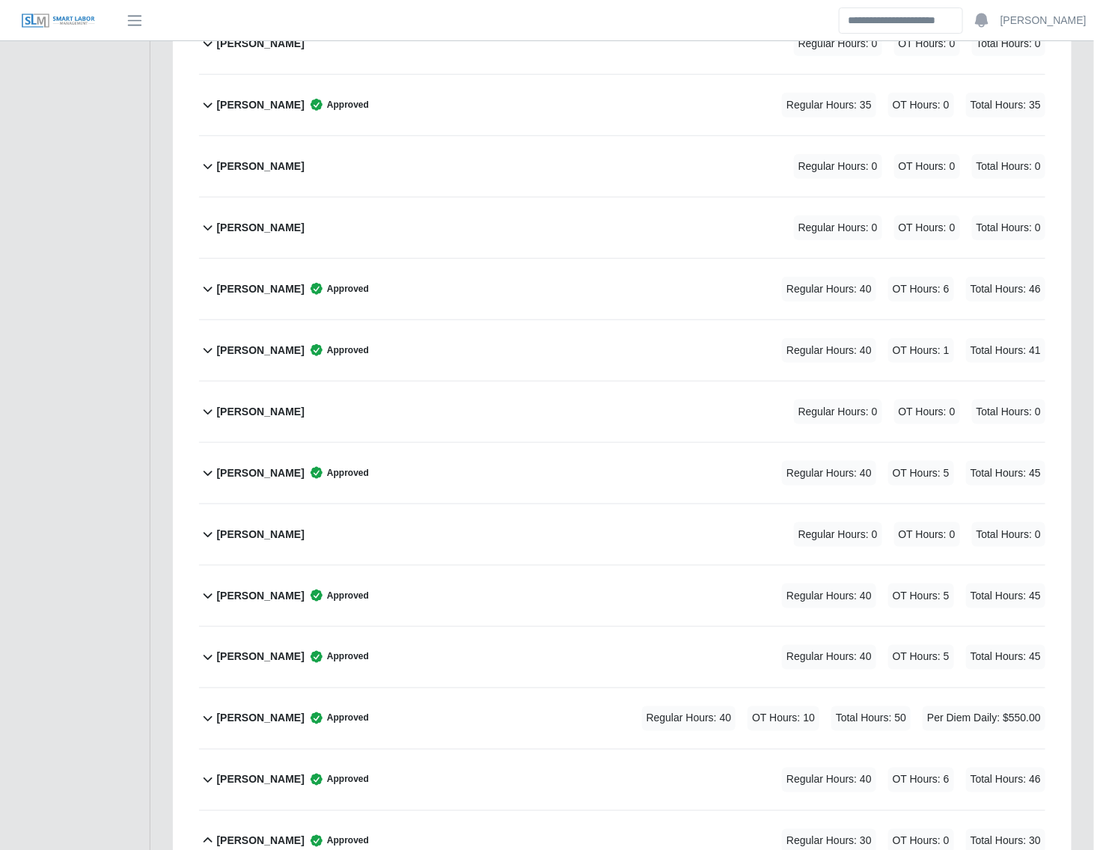
scroll to position [2878, 0]
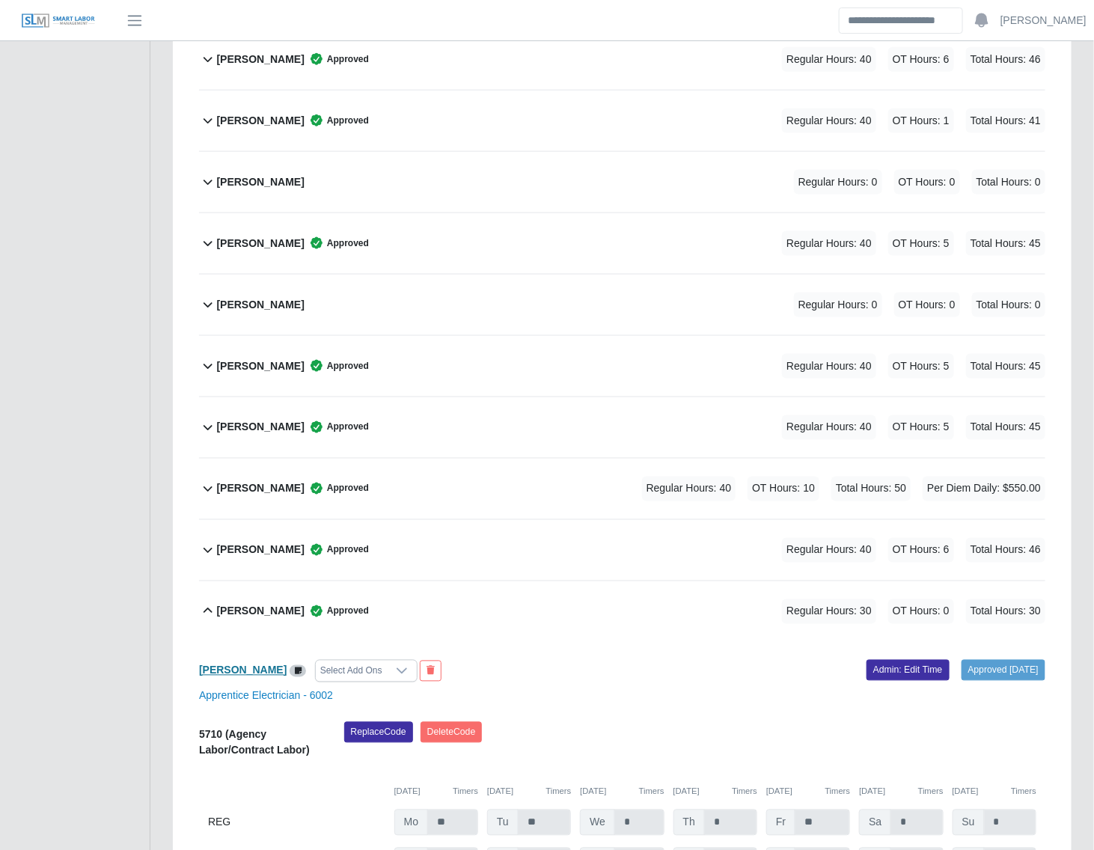
drag, startPoint x: 240, startPoint y: 675, endPoint x: 215, endPoint y: 677, distance: 24.7
click at [215, 676] on b "Orlando Ferrer" at bounding box center [243, 670] width 88 height 12
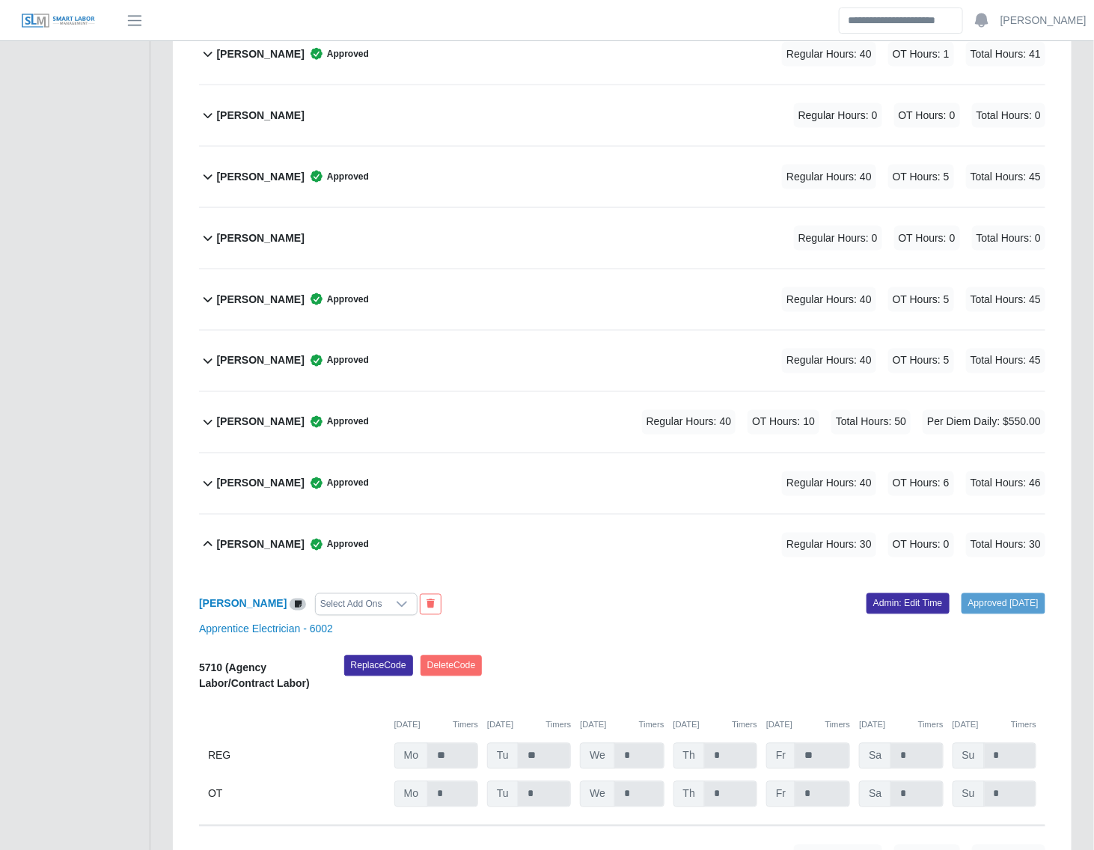
scroll to position [2956, 0]
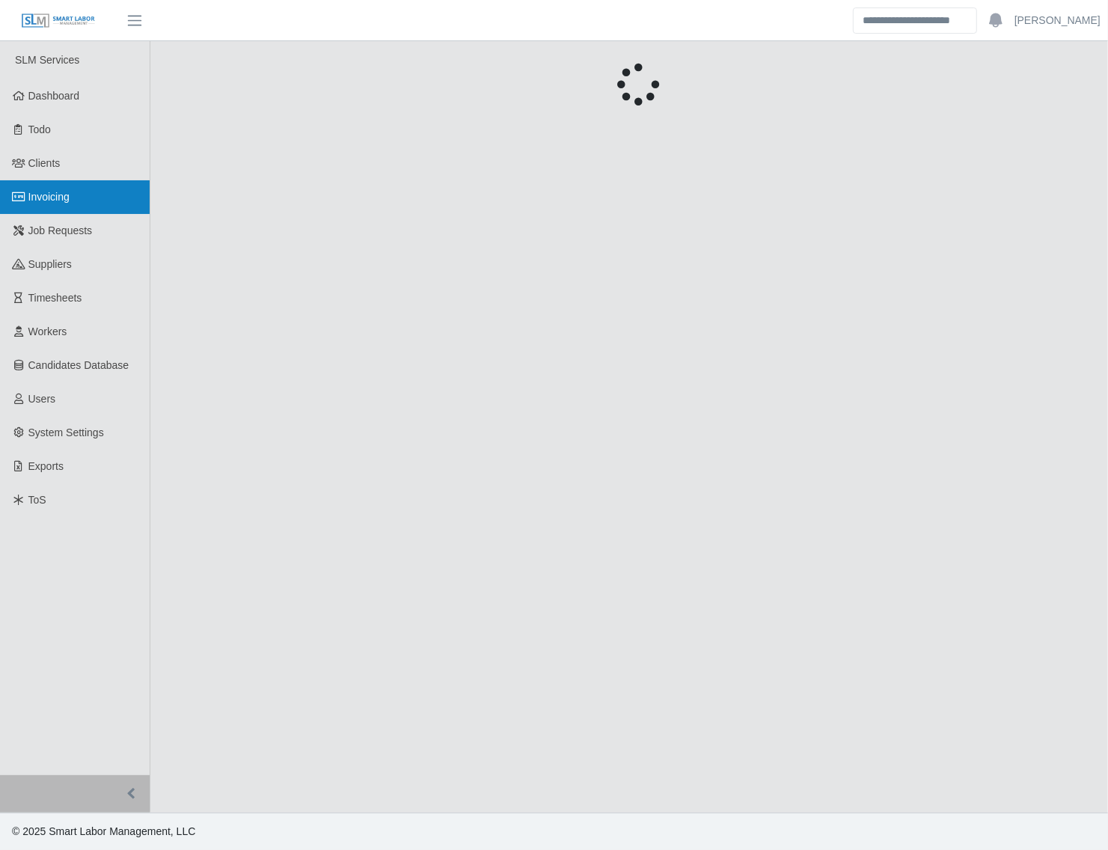
click at [51, 208] on link "Invoicing" at bounding box center [75, 197] width 150 height 34
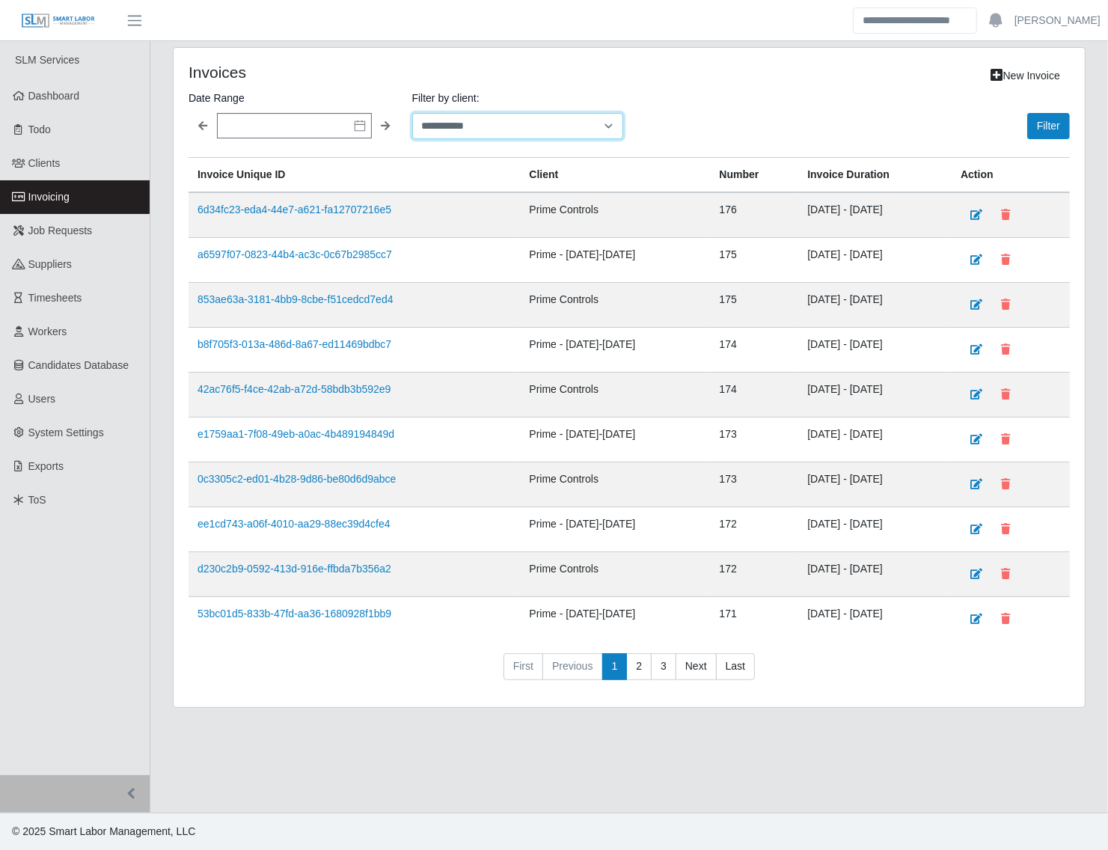
drag, startPoint x: 488, startPoint y: 129, endPoint x: 488, endPoint y: 141, distance: 11.2
click at [488, 129] on select "**********" at bounding box center [517, 126] width 211 height 26
click at [412, 113] on select "**********" at bounding box center [517, 126] width 211 height 26
click at [1048, 132] on button "Filter" at bounding box center [1048, 126] width 43 height 26
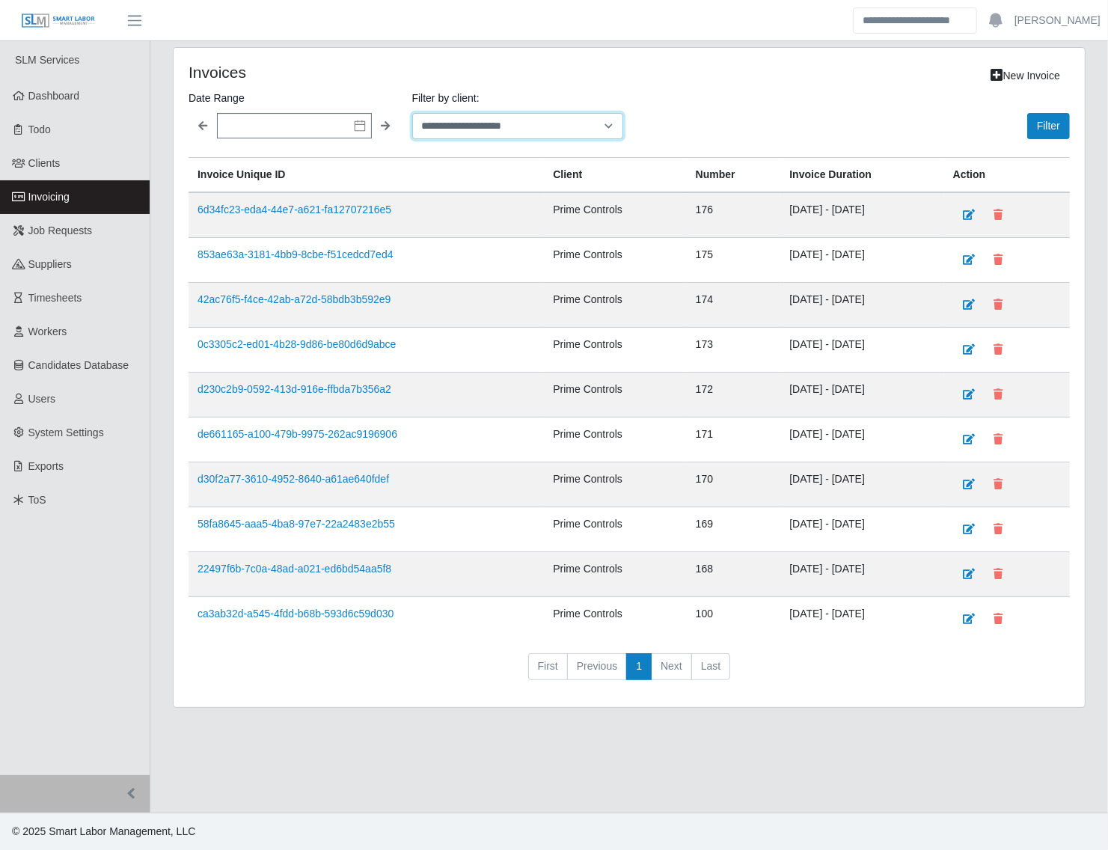
drag, startPoint x: 459, startPoint y: 126, endPoint x: 473, endPoint y: 131, distance: 15.1
click at [459, 126] on select "**********" at bounding box center [517, 126] width 211 height 26
select select "**********"
click at [412, 113] on select "**********" at bounding box center [517, 126] width 211 height 26
click at [1032, 129] on button "Filter" at bounding box center [1048, 126] width 43 height 26
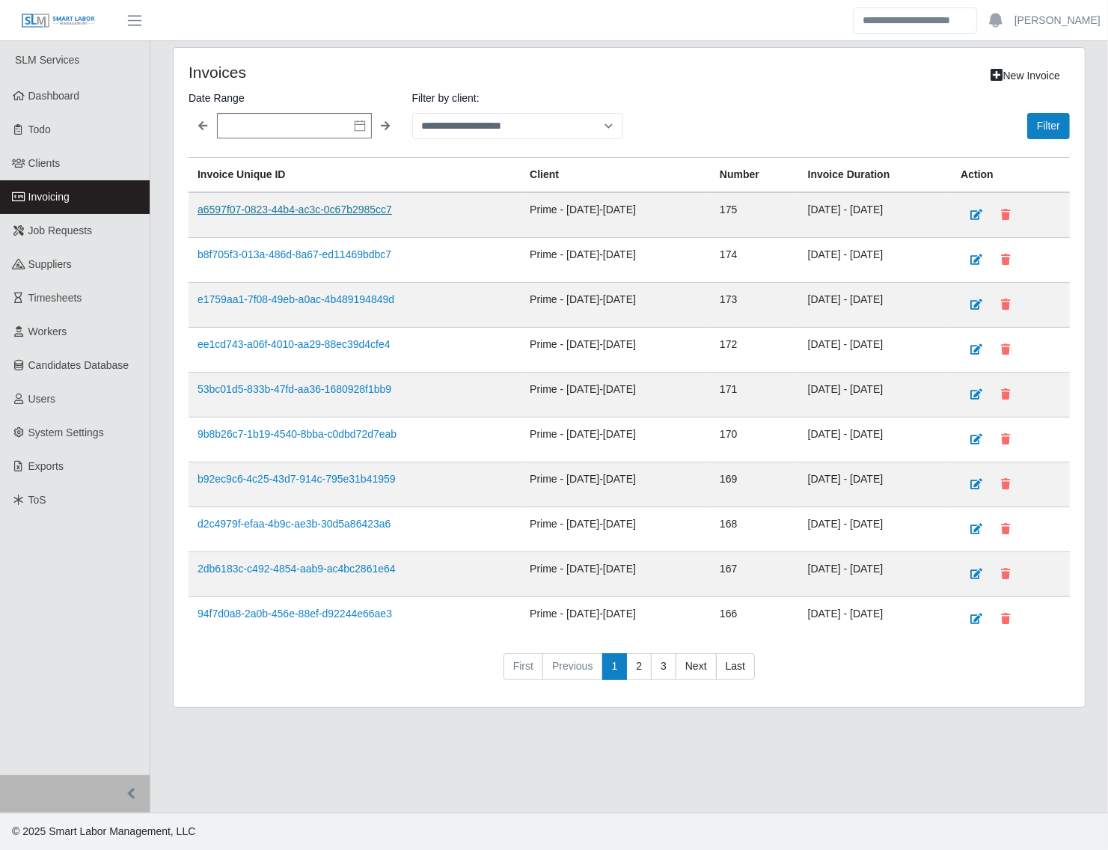
click at [367, 210] on link "a6597f07-0823-44b4-ac3c-0c67b2985cc7" at bounding box center [294, 209] width 194 height 12
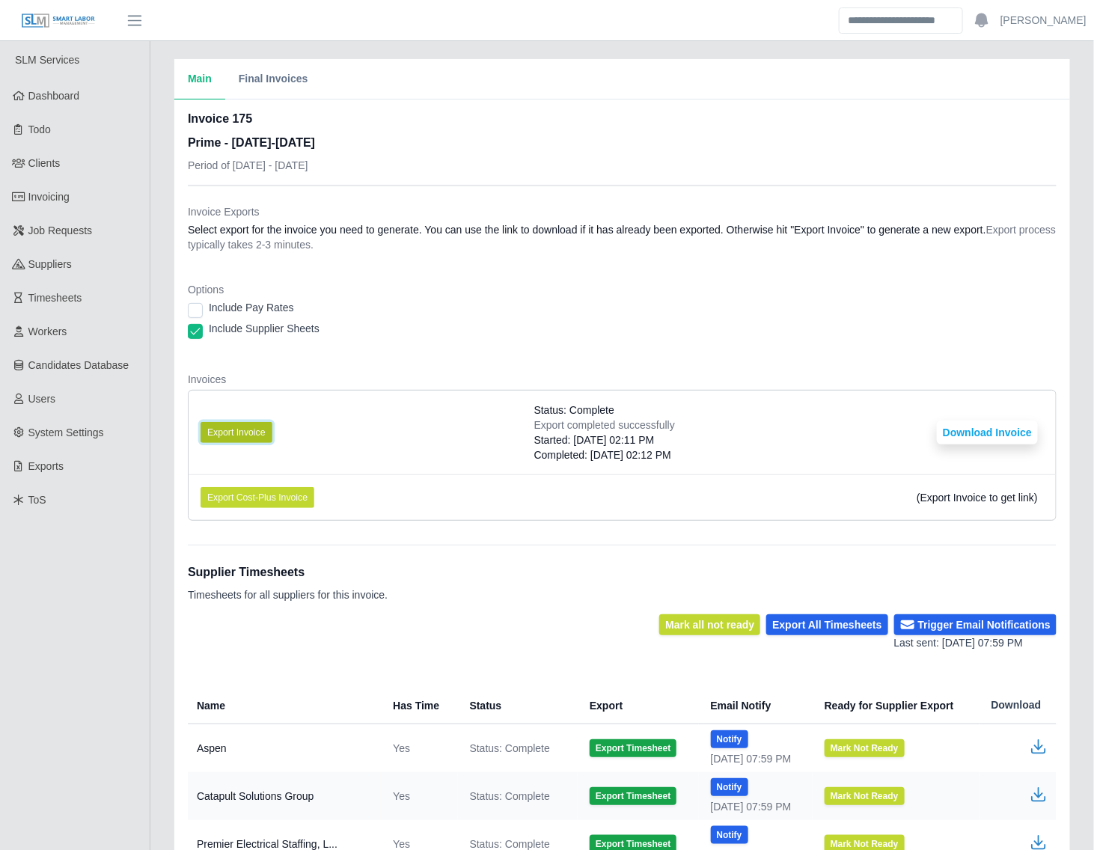
click at [218, 435] on button "Export Invoice" at bounding box center [236, 432] width 72 height 21
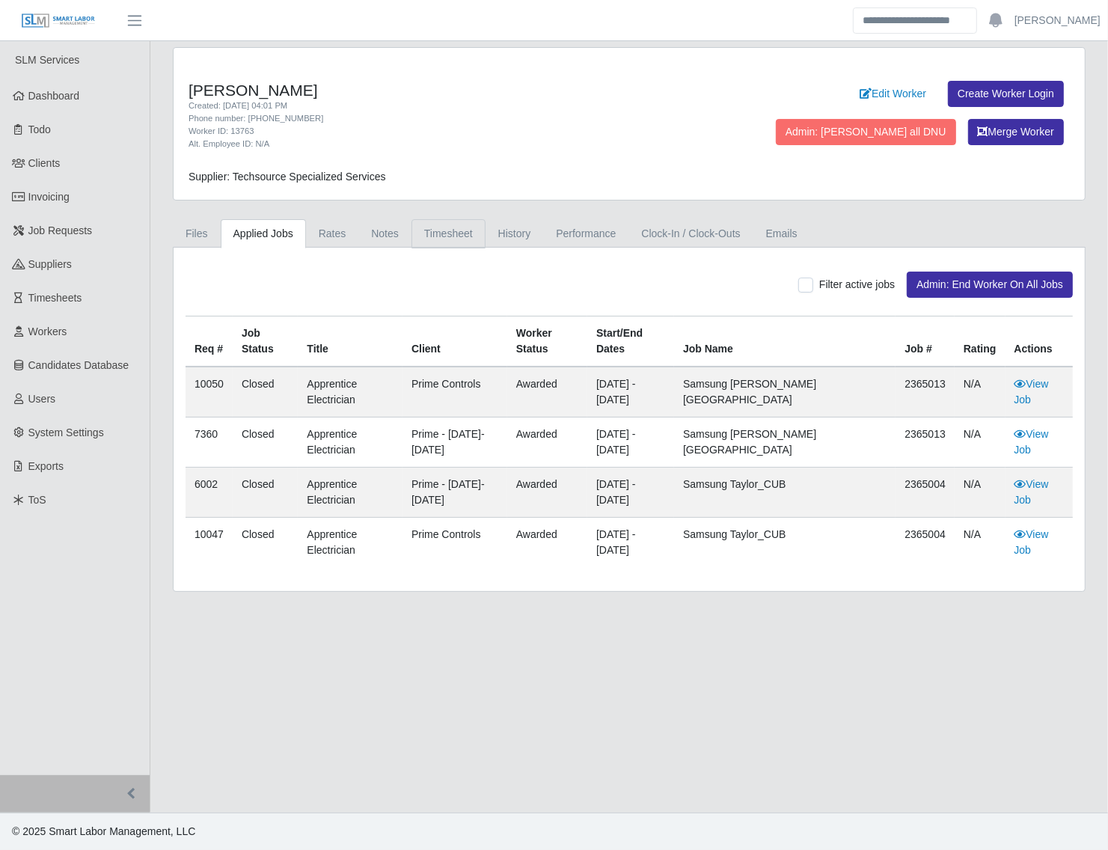
click at [431, 238] on link "Timesheet" at bounding box center [448, 233] width 74 height 29
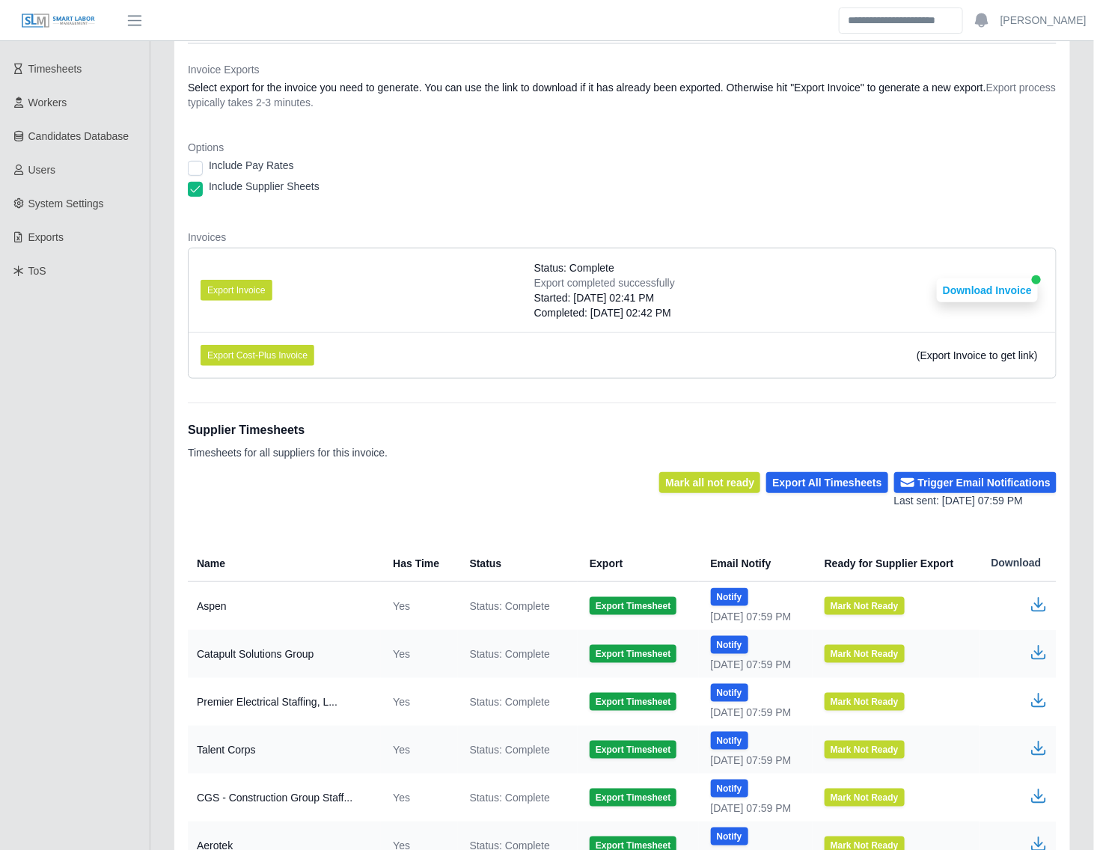
scroll to position [360, 0]
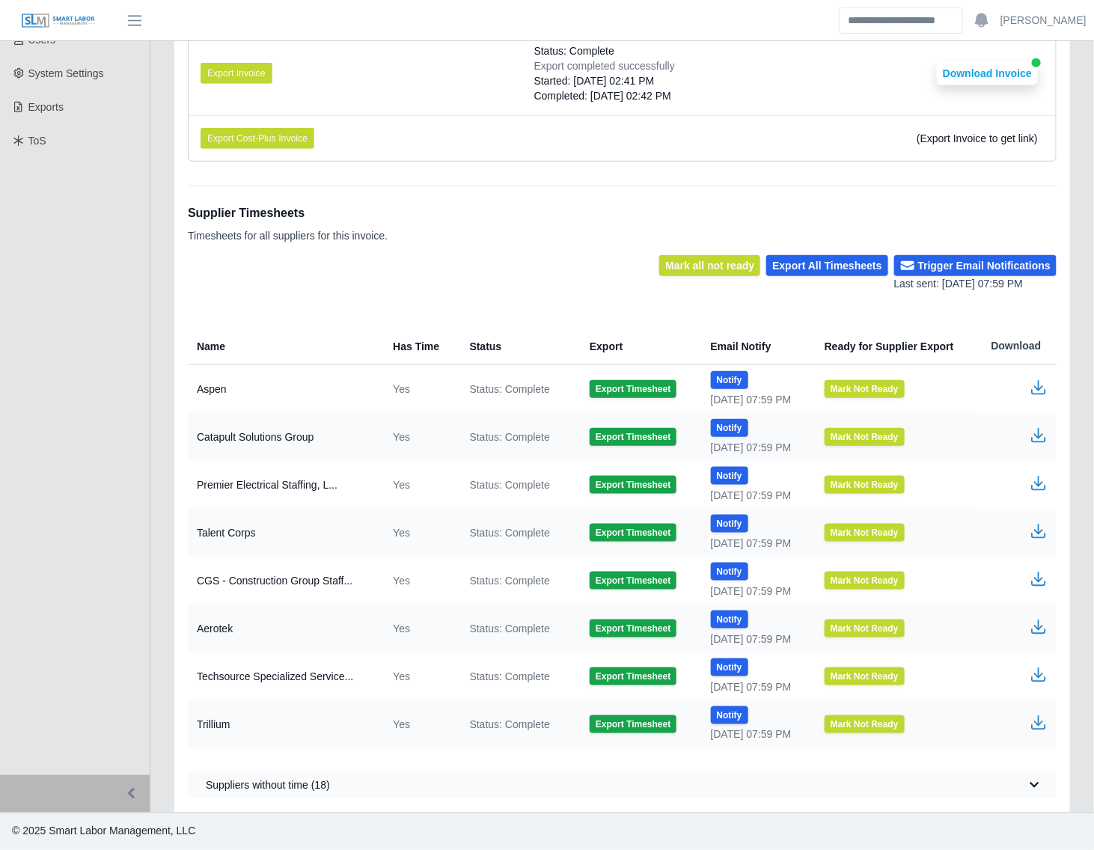
click at [1037, 674] on icon "button" at bounding box center [1038, 675] width 18 height 18
drag, startPoint x: 1025, startPoint y: 673, endPoint x: 1037, endPoint y: 673, distance: 12.0
click at [1029, 673] on td at bounding box center [1017, 676] width 77 height 48
click at [1037, 673] on icon "button" at bounding box center [1038, 675] width 18 height 18
click at [1036, 677] on icon "button" at bounding box center [1038, 675] width 18 height 18
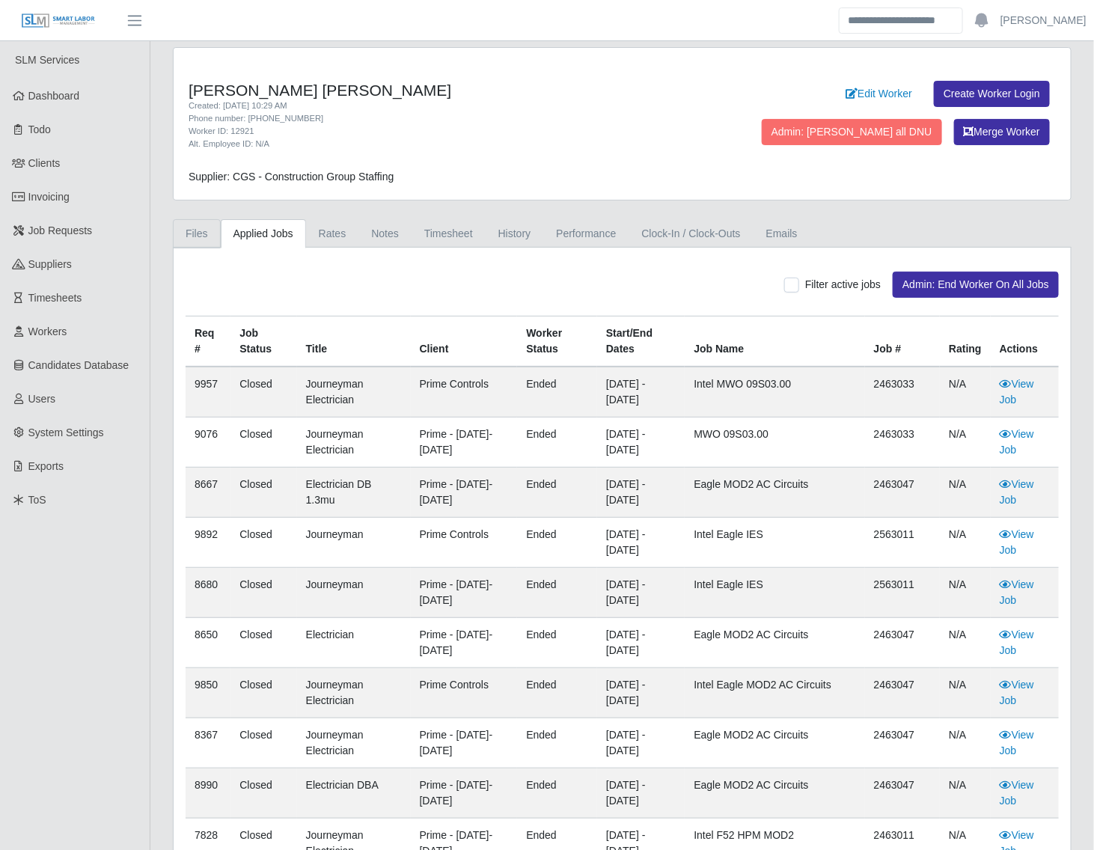
click at [192, 242] on link "Files" at bounding box center [197, 233] width 48 height 29
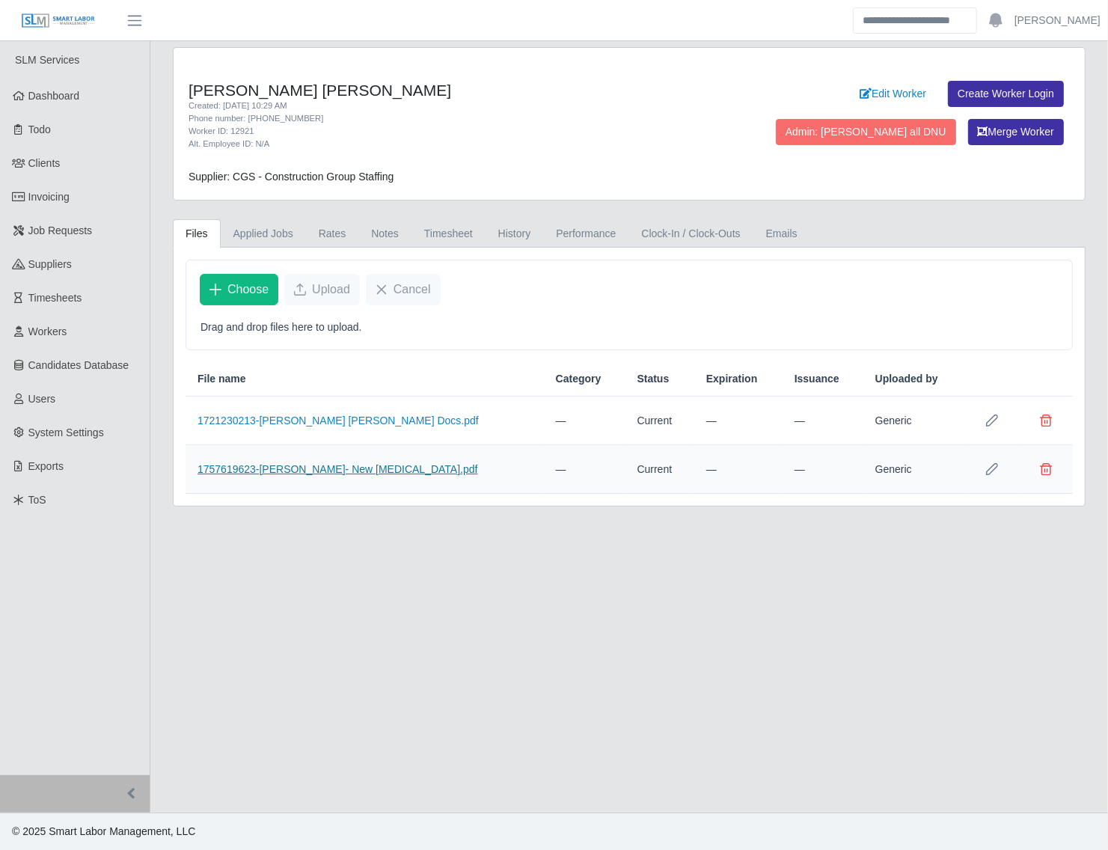
click at [365, 472] on link "1757619623-Miguel- New Drug screen.pdf" at bounding box center [337, 469] width 280 height 12
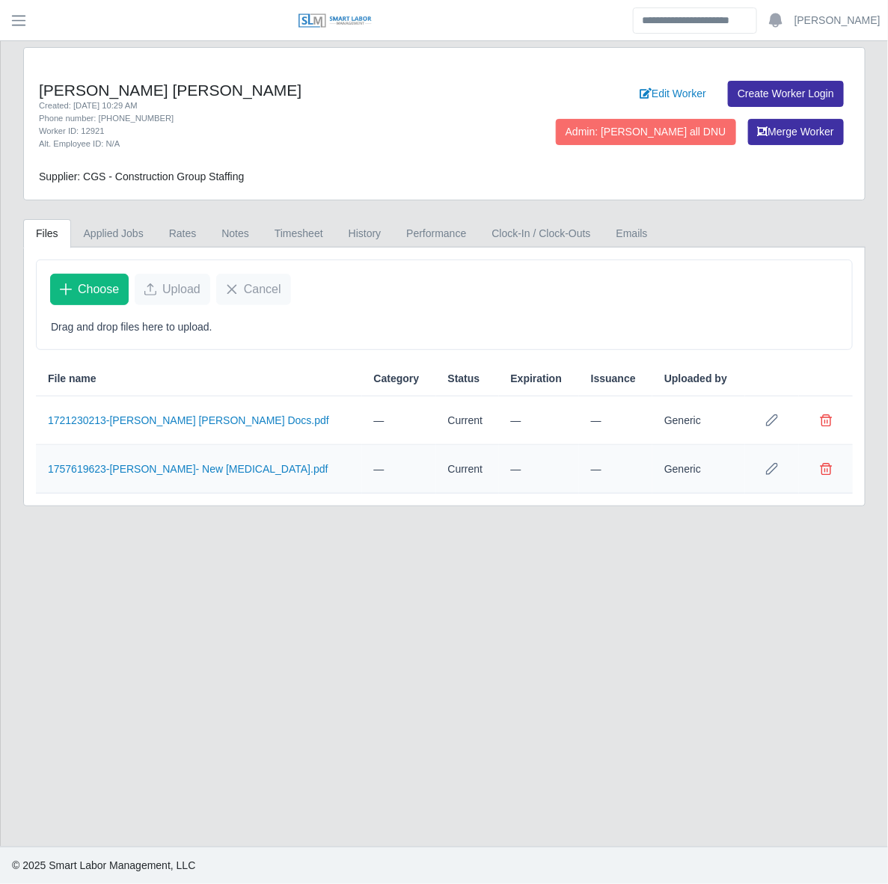
drag, startPoint x: 154, startPoint y: 114, endPoint x: 99, endPoint y: 117, distance: 55.4
click at [99, 117] on div "Phone number: 760-562-1549" at bounding box center [271, 118] width 464 height 13
copy div "760-562-1549"
click at [672, 87] on link "Edit Worker" at bounding box center [673, 94] width 86 height 26
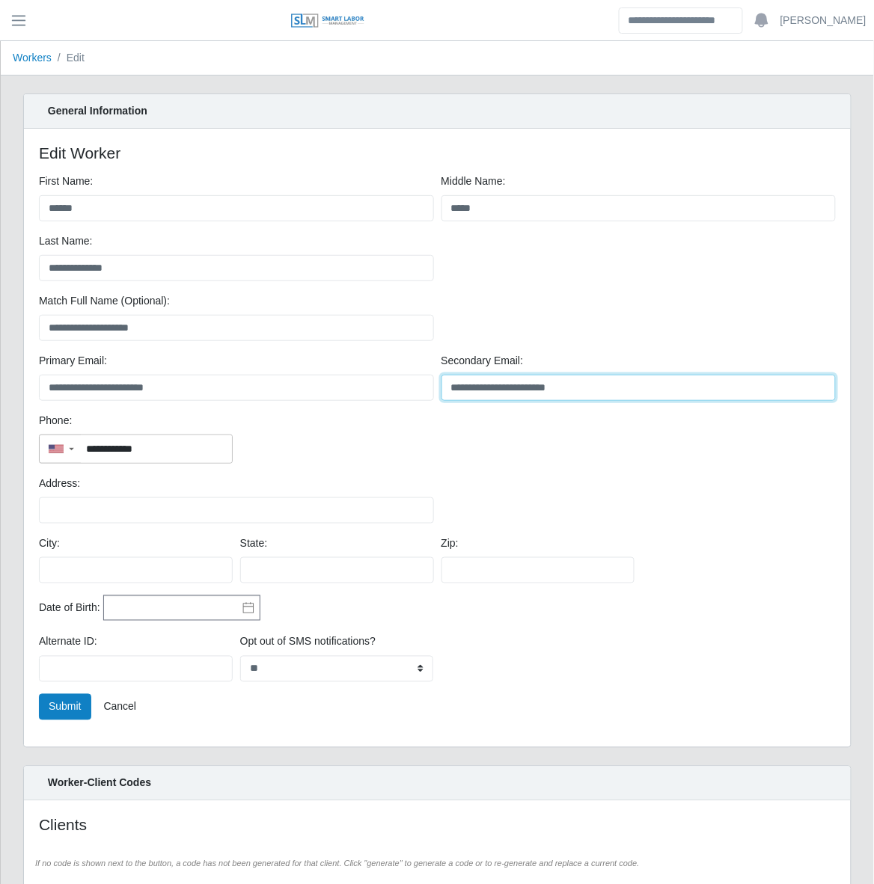
drag, startPoint x: 595, startPoint y: 386, endPoint x: 395, endPoint y: 389, distance: 200.5
click at [395, 389] on div "**********" at bounding box center [437, 383] width 804 height 60
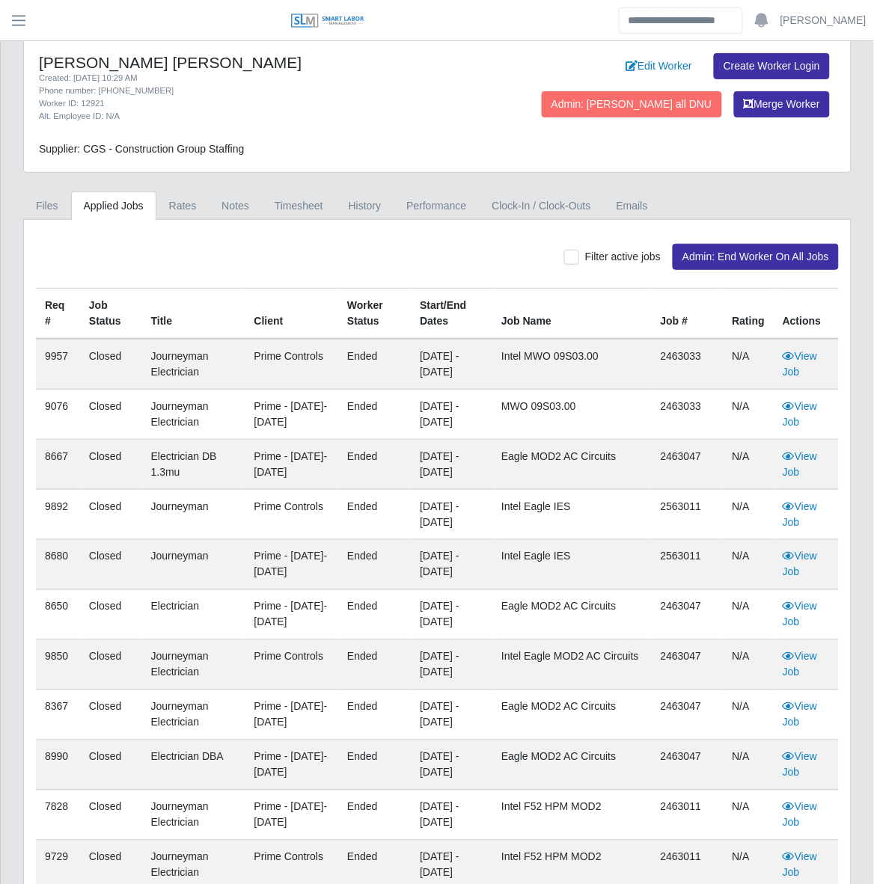
scroll to position [102, 0]
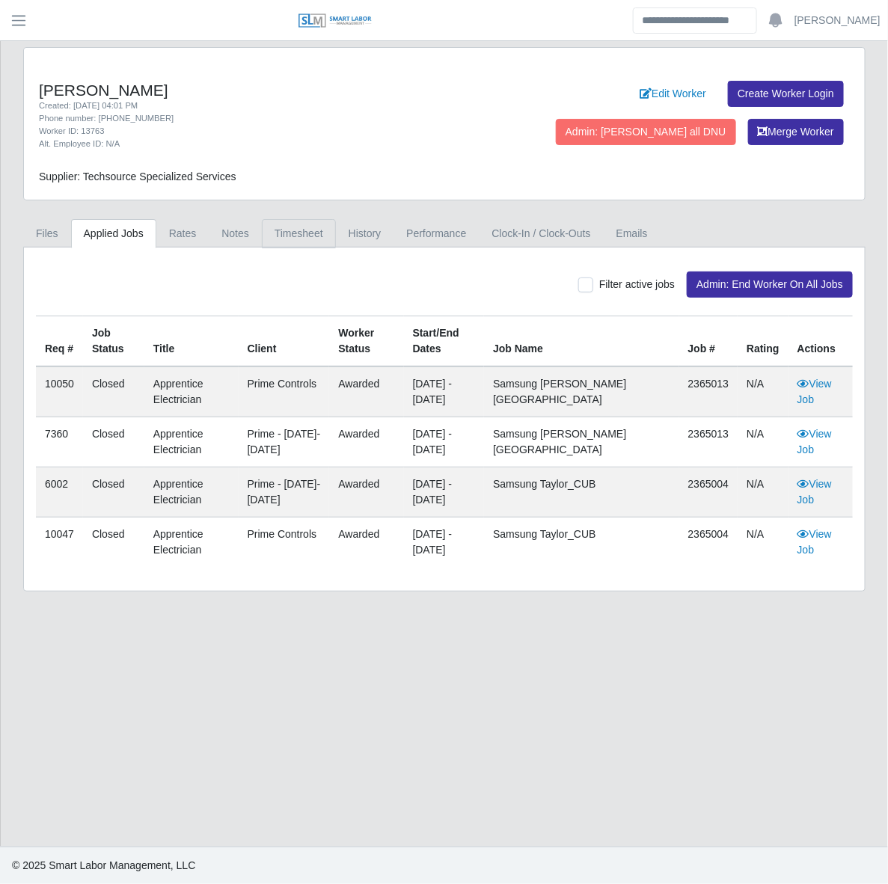
click at [313, 227] on link "Timesheet" at bounding box center [299, 233] width 74 height 29
